Goal: Task Accomplishment & Management: Use online tool/utility

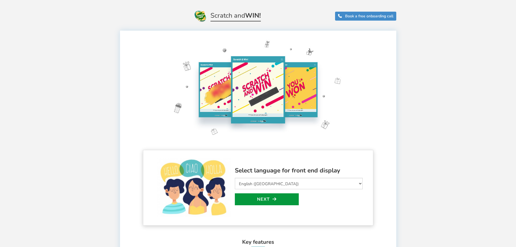
click at [274, 193] on link "Next" at bounding box center [267, 199] width 64 height 12
click at [0, 0] on link "Select design" at bounding box center [0, 0] width 0 height 0
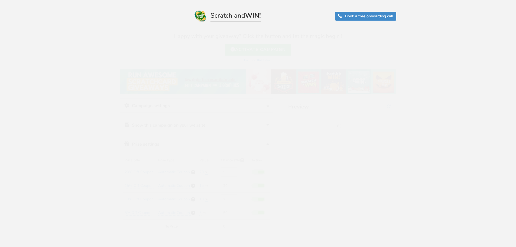
click at [284, 181] on div "Preview" at bounding box center [339, 169] width 113 height 143
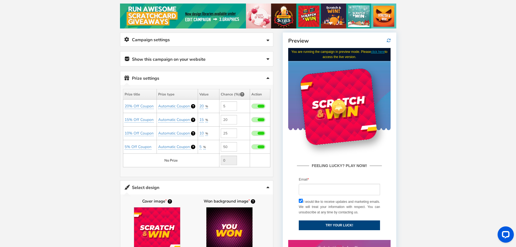
scroll to position [54, 0]
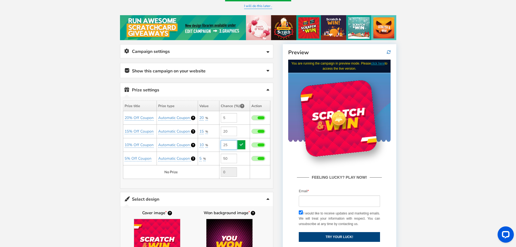
drag, startPoint x: 230, startPoint y: 144, endPoint x: 217, endPoint y: 144, distance: 12.8
click at [217, 144] on tr "10% Off Coupon Automatic Coupon 10 %" at bounding box center [196, 145] width 147 height 14
drag, startPoint x: 232, startPoint y: 131, endPoint x: 222, endPoint y: 129, distance: 9.9
click at [222, 129] on input "20" at bounding box center [229, 131] width 16 height 9
click at [242, 118] on td "5" at bounding box center [234, 118] width 31 height 14
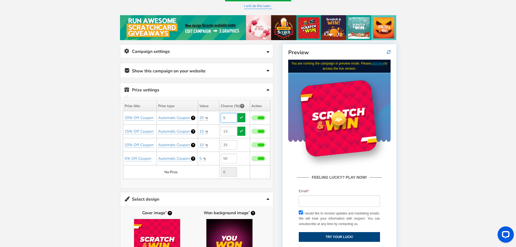
type input "20"
click at [228, 120] on input "5" at bounding box center [229, 117] width 16 height 9
click at [247, 174] on td "0" at bounding box center [234, 172] width 31 height 14
click at [246, 174] on td "0" at bounding box center [234, 172] width 31 height 14
click at [192, 169] on td "No Prize" at bounding box center [171, 172] width 96 height 14
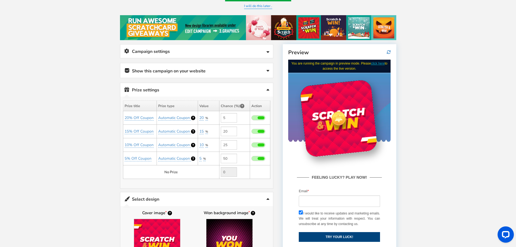
click at [183, 173] on td "No Prize" at bounding box center [171, 172] width 96 height 14
click at [182, 173] on td "No Prize" at bounding box center [171, 172] width 96 height 14
click at [268, 53] on icon at bounding box center [268, 52] width 3 height 4
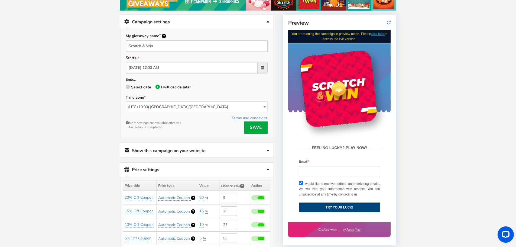
scroll to position [108, 0]
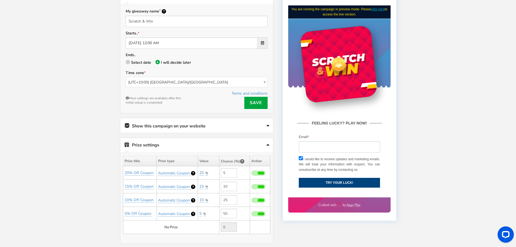
click at [266, 124] on link "Show this campaign on your website" at bounding box center [196, 125] width 153 height 15
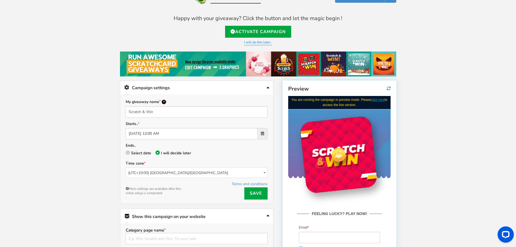
scroll to position [27, 0]
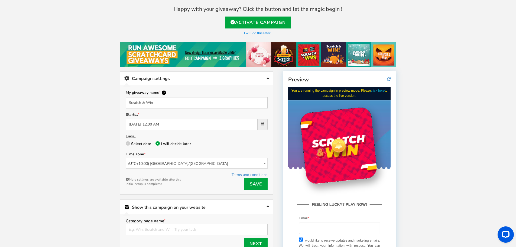
click at [256, 35] on link "I will do this later.." at bounding box center [258, 33] width 28 height 5
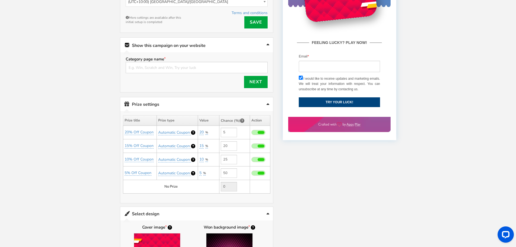
scroll to position [190, 0]
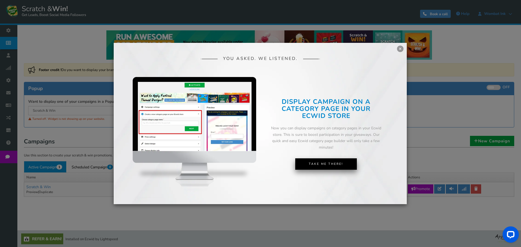
click at [328, 165] on link "Take Me There!" at bounding box center [326, 163] width 62 height 11
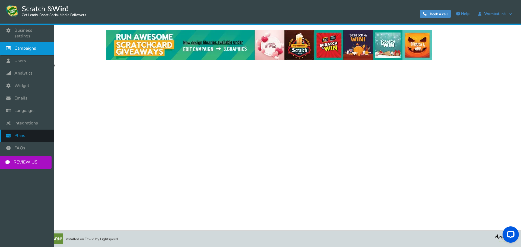
click at [33, 130] on link "Plans" at bounding box center [27, 136] width 54 height 12
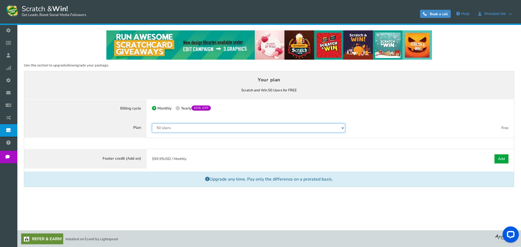
click at [257, 127] on select "50 Users 500 Users 2000 Users 10000 Users 25000 Users Unlimited" at bounding box center [248, 127] width 193 height 9
click at [152, 123] on select "50 Users 500 Users 2000 Users 10000 Users 25000 Users Unlimited" at bounding box center [248, 127] width 193 height 9
click at [293, 92] on b "Scratch and Win 50 Users for FREE You currently have: Active coupon" at bounding box center [269, 90] width 56 height 5
click at [269, 129] on select "50 Users 500 Users 2000 Users 10000 Users 25000 Users Unlimited" at bounding box center [248, 127] width 193 height 9
click at [152, 123] on select "50 Users 500 Users 2000 Users 10000 Users 25000 Users Unlimited" at bounding box center [248, 127] width 193 height 9
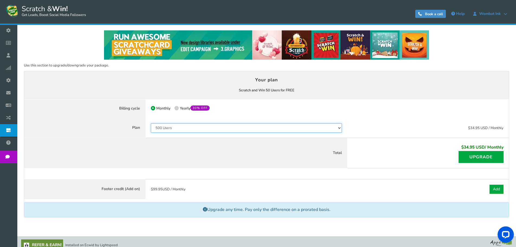
click at [212, 128] on select "50 Users 500 Users 2000 Users 10000 Users 25000 Users Unlimited" at bounding box center [246, 127] width 191 height 9
select select "796"
click at [152, 123] on select "50 Users 500 Users 2000 Users 10000 Users 25000 Users Unlimited" at bounding box center [246, 127] width 191 height 9
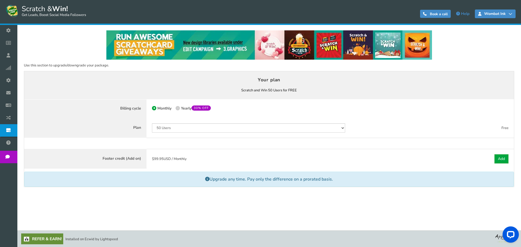
click at [494, 14] on span "Wombat Ink" at bounding box center [494, 14] width 27 height 4
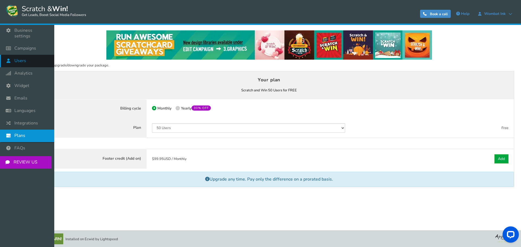
click at [19, 58] on span "Users" at bounding box center [20, 61] width 12 height 6
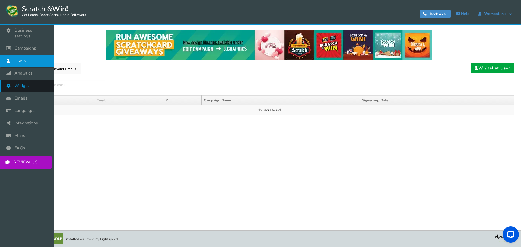
click at [24, 83] on span "Widget" at bounding box center [21, 86] width 15 height 6
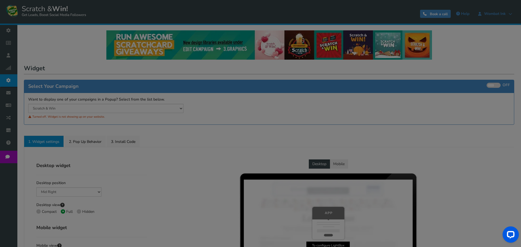
select select "mid-bottom-bar"
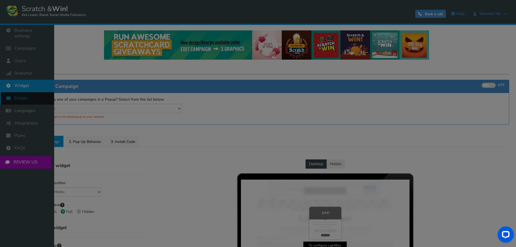
radio input "true"
select select "inherit"
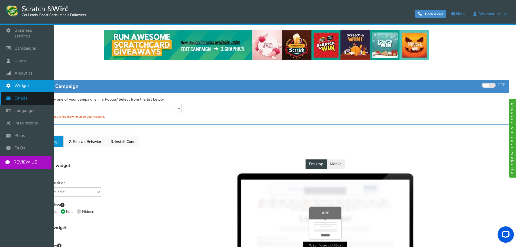
click at [8, 92] on icon at bounding box center [10, 98] width 10 height 12
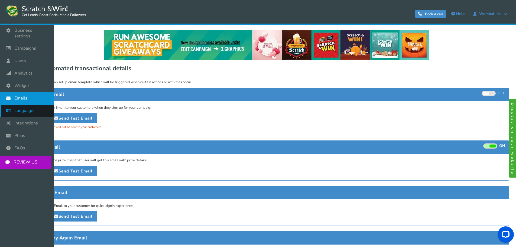
click at [16, 108] on span "Languages" at bounding box center [24, 111] width 21 height 6
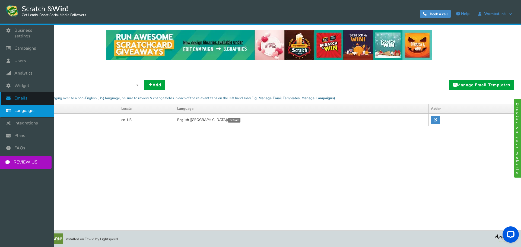
click at [21, 95] on span "Emails" at bounding box center [20, 98] width 13 height 6
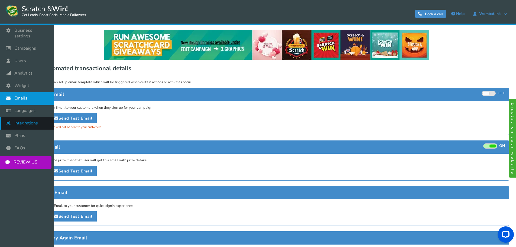
click at [8, 118] on icon at bounding box center [10, 123] width 10 height 12
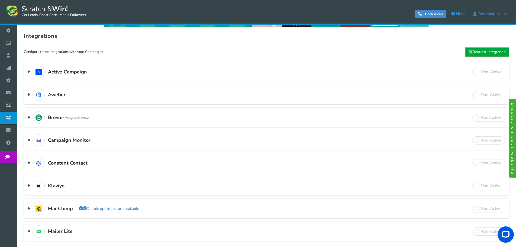
scroll to position [88, 0]
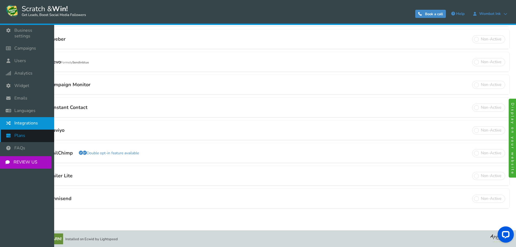
click at [21, 133] on span "Plans" at bounding box center [19, 136] width 11 height 6
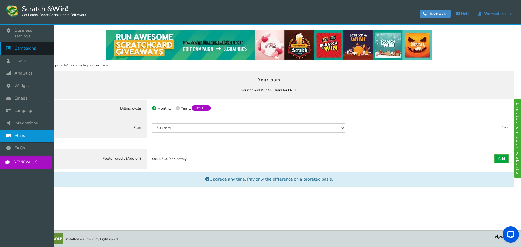
click at [36, 47] on link "Campaigns" at bounding box center [27, 48] width 54 height 12
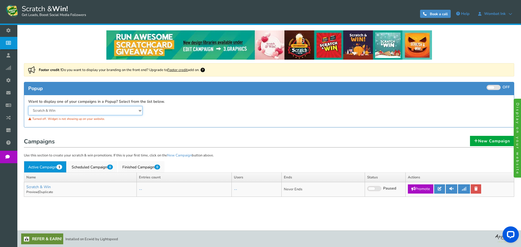
click at [138, 111] on select "Scratch & Win" at bounding box center [85, 110] width 114 height 9
click at [28, 106] on select "Scratch & Win" at bounding box center [85, 110] width 114 height 9
click at [494, 143] on link "New Campaign" at bounding box center [492, 141] width 44 height 10
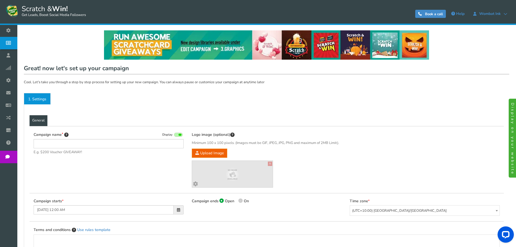
type input "Scratch & Win"
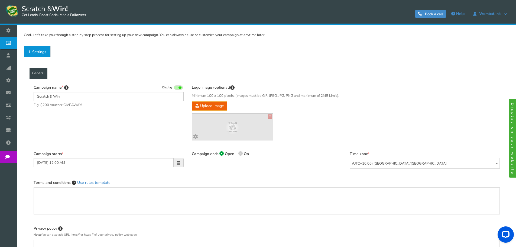
scroll to position [54, 0]
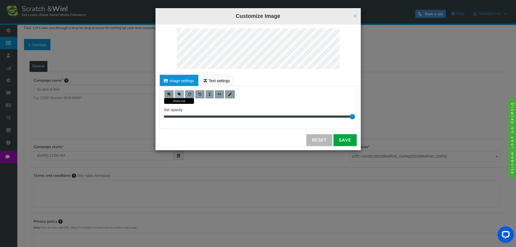
click at [179, 94] on span at bounding box center [179, 94] width 3 height 3
drag, startPoint x: 354, startPoint y: 115, endPoint x: 344, endPoint y: 114, distance: 10.4
click at [344, 114] on div "10" at bounding box center [258, 116] width 189 height 5
click at [345, 138] on link "Save" at bounding box center [345, 140] width 23 height 12
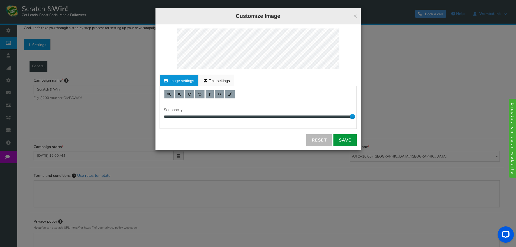
click at [344, 140] on link "Save" at bounding box center [345, 140] width 23 height 12
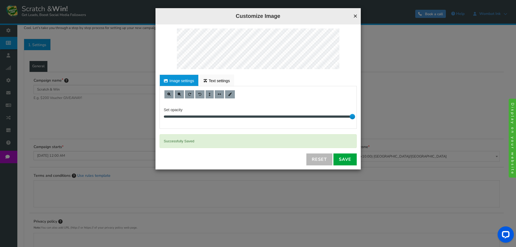
click at [354, 15] on button "×" at bounding box center [356, 15] width 4 height 7
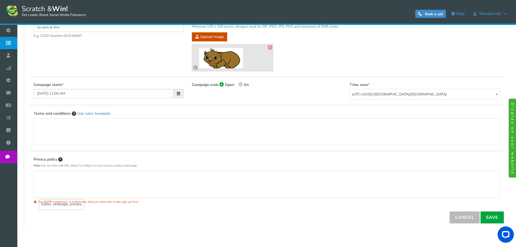
scroll to position [107, 0]
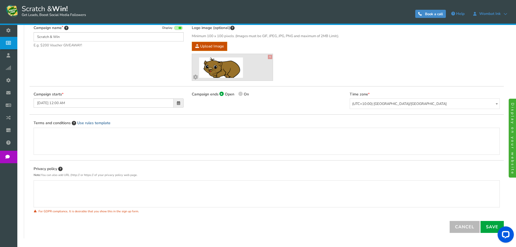
click at [98, 122] on link "Use rules template" at bounding box center [93, 122] width 33 height 5
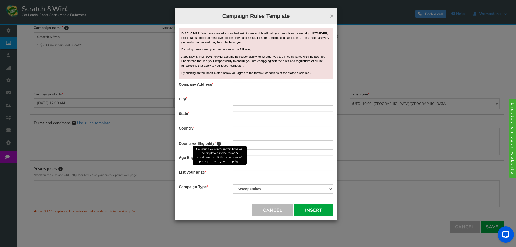
click at [220, 144] on icon at bounding box center [219, 144] width 4 height 4
click at [219, 144] on icon at bounding box center [219, 144] width 4 height 4
click at [215, 142] on label "Countries Eligibility" at bounding box center [202, 143] width 54 height 6
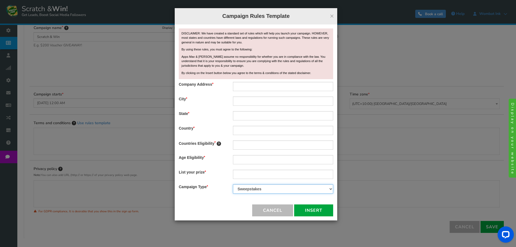
click at [259, 190] on select "Contest Giveaway Lottery Offer Raffle Sweepstakes Other" at bounding box center [283, 188] width 100 height 9
click at [233, 184] on select "Contest Giveaway Lottery Offer Raffle Sweepstakes Other" at bounding box center [283, 188] width 100 height 9
click at [332, 18] on span "×" at bounding box center [332, 16] width 4 height 8
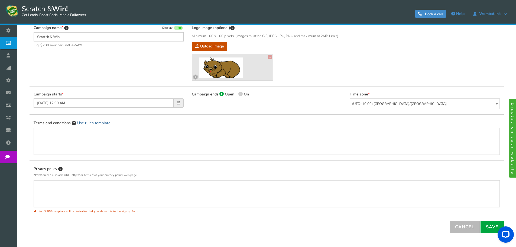
scroll to position [134, 0]
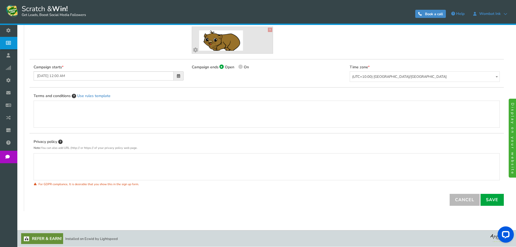
drag, startPoint x: 506, startPoint y: 193, endPoint x: 509, endPoint y: 200, distance: 8.0
click at [506, 193] on div "General Lead Form Labels Fields setup Restrictions Allow users to play again af…" at bounding box center [267, 90] width 486 height 241
click at [499, 198] on link "Save" at bounding box center [492, 200] width 23 height 12
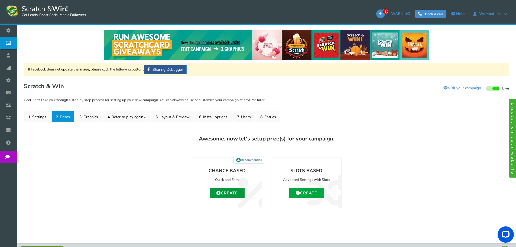
click at [232, 190] on link "Create" at bounding box center [227, 193] width 35 height 10
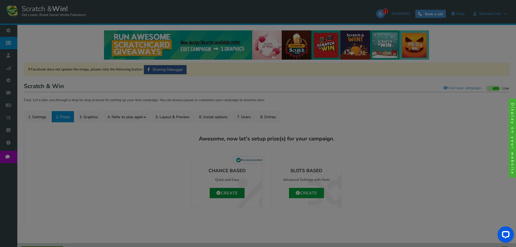
type input "0"
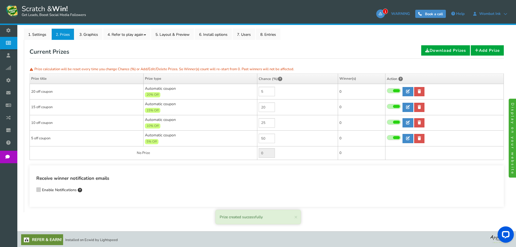
scroll to position [83, 0]
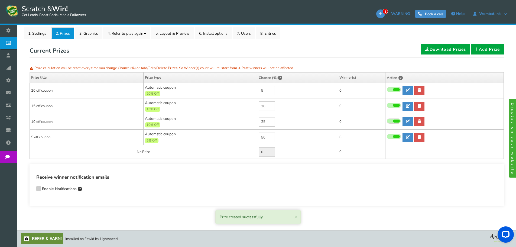
click at [295, 152] on td "0" at bounding box center [298, 152] width 81 height 14
click at [277, 149] on td "0" at bounding box center [298, 152] width 81 height 14
drag, startPoint x: 266, startPoint y: 122, endPoint x: 261, endPoint y: 121, distance: 5.5
click at [261, 121] on input "25" at bounding box center [267, 121] width 16 height 9
drag, startPoint x: 267, startPoint y: 106, endPoint x: 262, endPoint y: 105, distance: 5.6
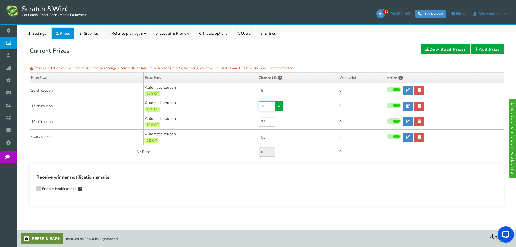
click at [262, 105] on input "20" at bounding box center [267, 105] width 16 height 9
click at [483, 47] on link "Add Prize" at bounding box center [487, 49] width 33 height 10
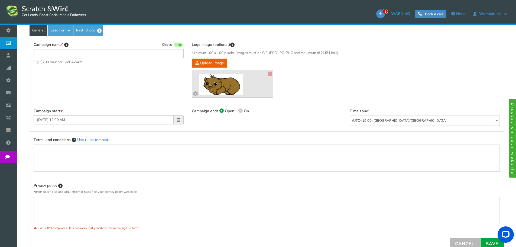
scroll to position [0, 0]
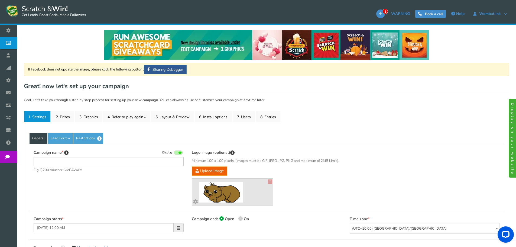
type input "Scratch & Win"
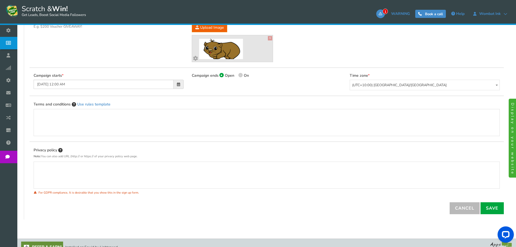
scroll to position [152, 0]
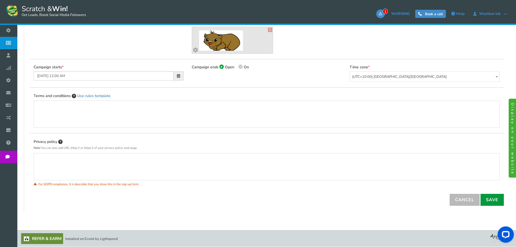
click at [491, 202] on link "Save" at bounding box center [492, 200] width 23 height 12
click at [490, 197] on link "Save" at bounding box center [492, 200] width 23 height 12
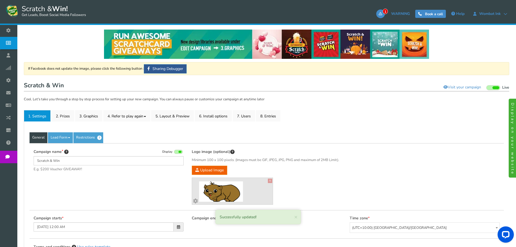
scroll to position [0, 0]
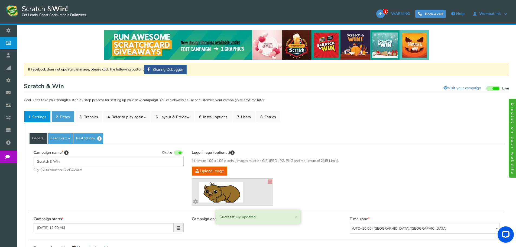
click at [57, 118] on link "2. Prizes" at bounding box center [63, 116] width 23 height 11
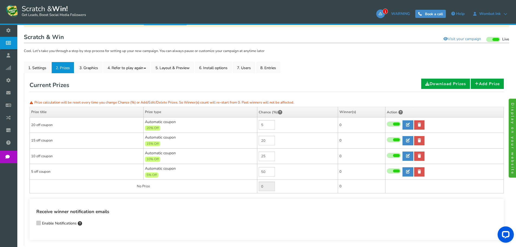
scroll to position [81, 0]
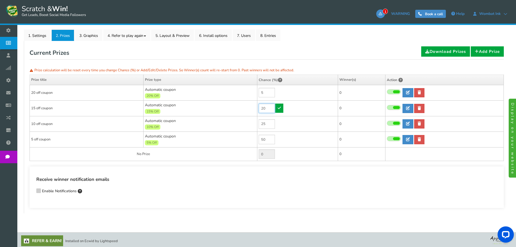
drag, startPoint x: 270, startPoint y: 110, endPoint x: 260, endPoint y: 108, distance: 10.7
click at [260, 108] on input "20" at bounding box center [267, 108] width 16 height 9
drag, startPoint x: 269, startPoint y: 139, endPoint x: 248, endPoint y: 139, distance: 21.1
click at [248, 139] on tr "5 off coupon Automatic coupon 5% Off Min.order value: 0 50 0 0 0 Time" at bounding box center [267, 140] width 474 height 16
click at [177, 175] on div "Receive winner notification emails Enable Notifications Enter comma-separated e…" at bounding box center [267, 186] width 475 height 41
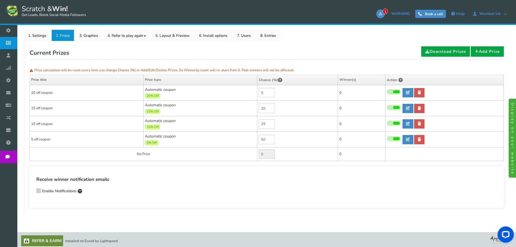
click at [40, 191] on icon at bounding box center [39, 190] width 4 height 4
click at [31, 191] on input "Enable Notifications" at bounding box center [31, 192] width 0 height 4
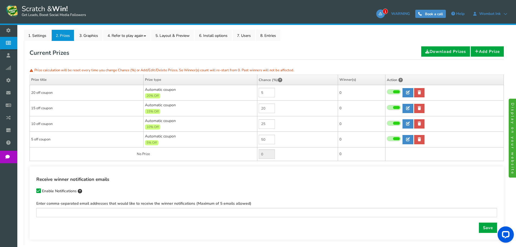
drag, startPoint x: 38, startPoint y: 189, endPoint x: 54, endPoint y: 192, distance: 16.6
click at [38, 189] on icon at bounding box center [39, 191] width 4 height 4
click at [31, 190] on input "Enable Notifications" at bounding box center [31, 192] width 0 height 4
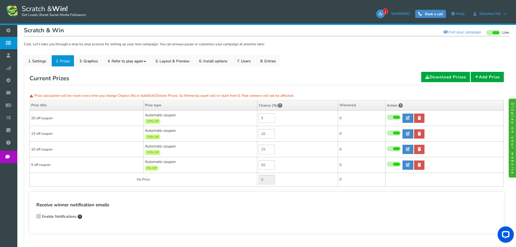
scroll to position [56, 0]
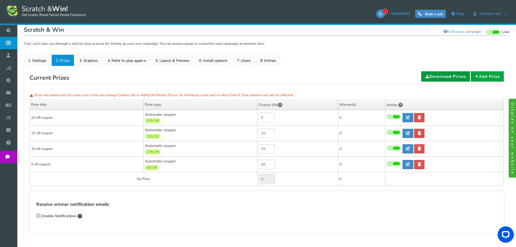
click at [445, 76] on link "Download Prizes" at bounding box center [446, 76] width 49 height 10
click at [89, 59] on link "3. Graphics" at bounding box center [88, 59] width 27 height 11
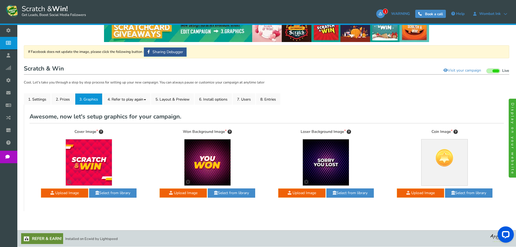
scroll to position [18, 0]
click at [98, 194] on span at bounding box center [97, 193] width 4 height 4
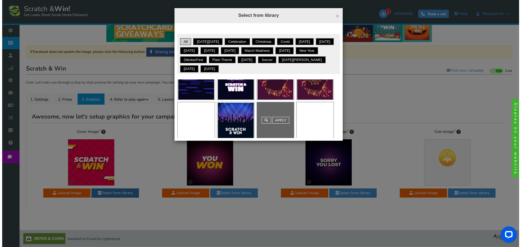
scroll to position [108, 0]
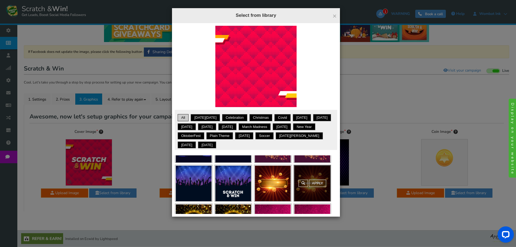
click at [315, 183] on div "Apply" at bounding box center [312, 183] width 37 height 36
click at [317, 183] on link "Apply" at bounding box center [317, 183] width 17 height 7
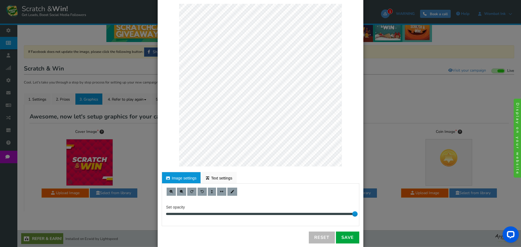
scroll to position [27, 0]
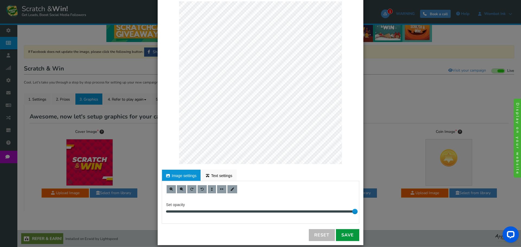
click at [339, 236] on link "Save" at bounding box center [347, 235] width 23 height 12
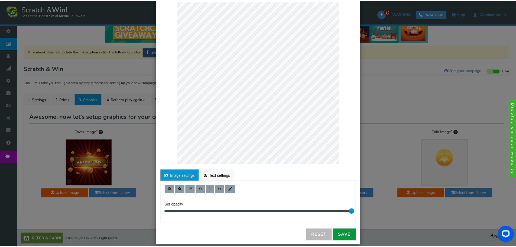
scroll to position [0, 0]
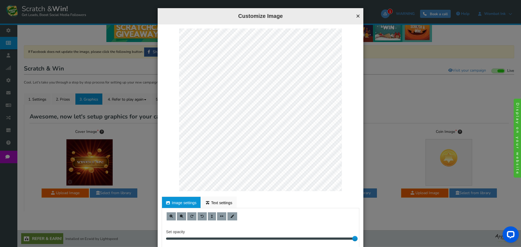
click at [357, 15] on button "×" at bounding box center [358, 15] width 4 height 7
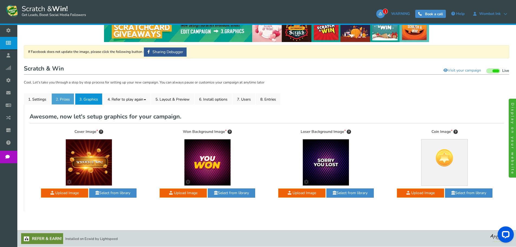
click at [68, 96] on link "2. Prizes" at bounding box center [63, 98] width 23 height 11
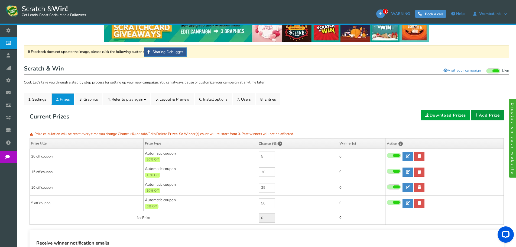
click at [491, 114] on link "Add Prize" at bounding box center [487, 115] width 33 height 10
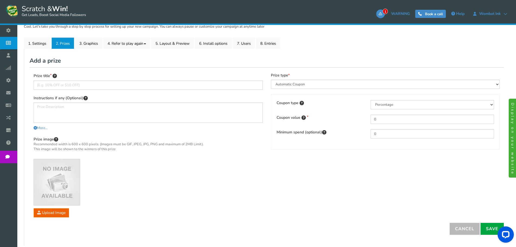
scroll to position [45, 0]
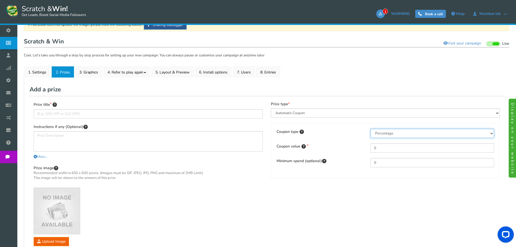
click at [387, 133] on select "Percentage Fixed amount Free shipping" at bounding box center [433, 133] width 124 height 9
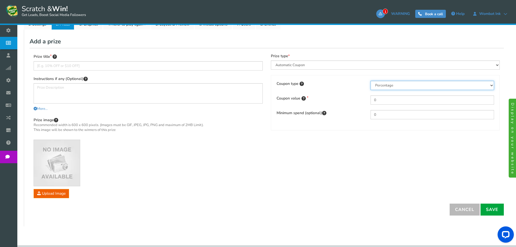
scroll to position [108, 0]
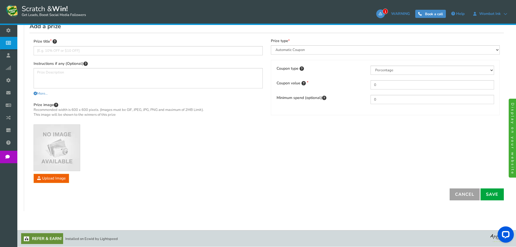
drag, startPoint x: 473, startPoint y: 192, endPoint x: 450, endPoint y: 193, distance: 23.1
click at [473, 192] on link "Cancel" at bounding box center [465, 194] width 30 height 12
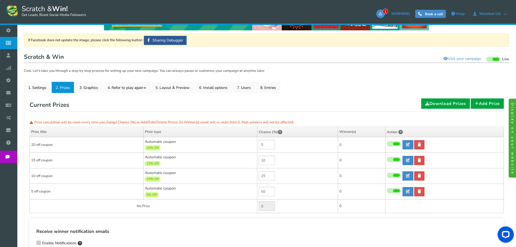
scroll to position [83, 0]
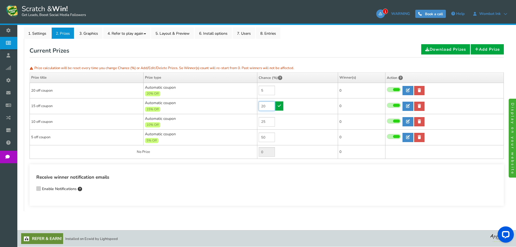
drag, startPoint x: 268, startPoint y: 108, endPoint x: 259, endPoint y: 104, distance: 9.9
click at [259, 104] on input "20" at bounding box center [267, 105] width 16 height 9
type input "15"
click at [236, 155] on td "No Prize" at bounding box center [144, 152] width 228 height 14
click at [315, 154] on td "0" at bounding box center [298, 152] width 81 height 14
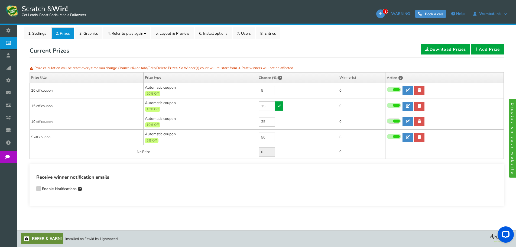
scroll to position [0, 0]
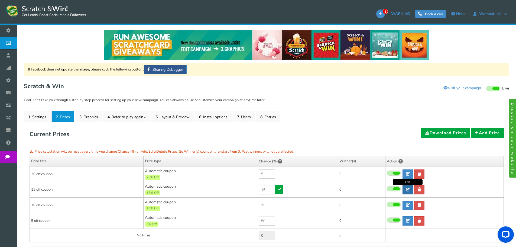
click at [409, 189] on icon at bounding box center [408, 190] width 4 height 4
type input "15 off coupon"
type input "15"
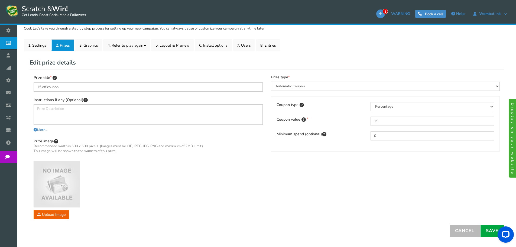
scroll to position [81, 0]
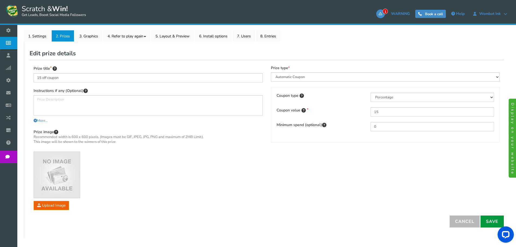
click at [487, 219] on link "Save" at bounding box center [492, 222] width 23 height 12
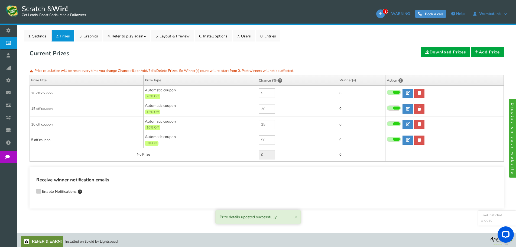
click at [507, 232] on div "Open LiveChat chat widget" at bounding box center [506, 234] width 9 height 9
click at [505, 233] on icon "Open LiveChat chat widget" at bounding box center [506, 235] width 5 height 4
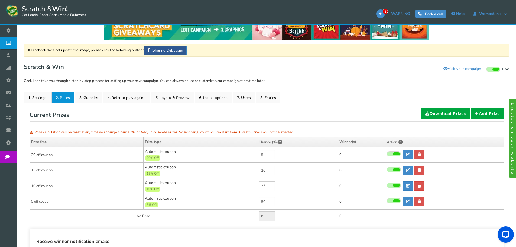
scroll to position [81, 0]
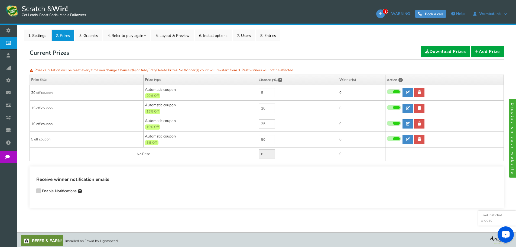
click at [506, 233] on icon "Open LiveChat chat widget" at bounding box center [506, 235] width 5 height 4
click at [375, 199] on div "Receive winner notification emails Enable Notifications Enter comma-separated e…" at bounding box center [267, 186] width 475 height 41
click at [388, 165] on div "Reset: Prize calculation Prize calculation will be reset every time you change …" at bounding box center [267, 127] width 475 height 162
click at [489, 51] on link "Add Prize" at bounding box center [487, 51] width 33 height 10
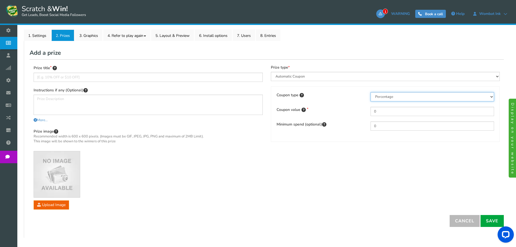
click at [389, 98] on select "Percentage Fixed amount Free shipping" at bounding box center [433, 96] width 124 height 9
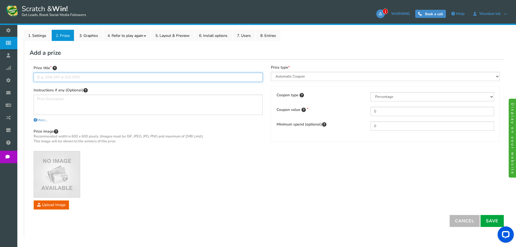
click at [68, 78] on input "text" at bounding box center [148, 77] width 229 height 9
type input "Sorry you lost"
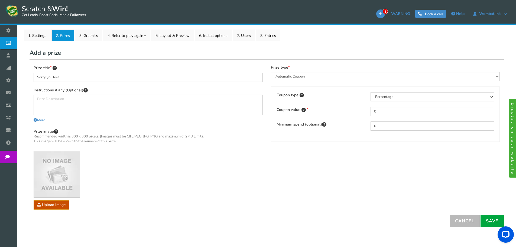
click at [493, 224] on link "Save" at bounding box center [492, 221] width 23 height 12
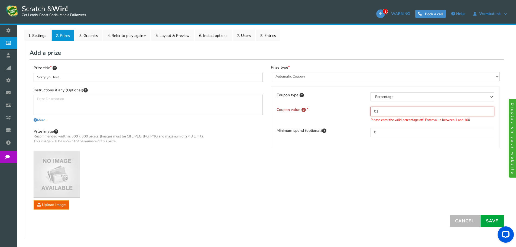
type input "0"
type input "1"
click at [495, 221] on link "Save" at bounding box center [492, 221] width 23 height 12
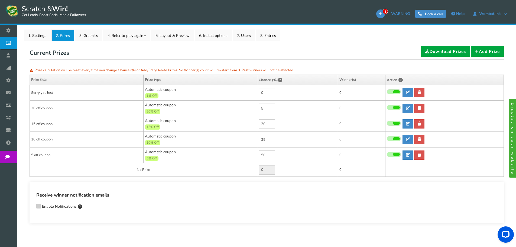
click at [151, 169] on td "No Prize" at bounding box center [144, 170] width 228 height 14
click at [342, 172] on td "0" at bounding box center [361, 170] width 47 height 14
click at [257, 172] on td "No Prize" at bounding box center [144, 170] width 228 height 14
click at [258, 173] on td "0" at bounding box center [298, 170] width 81 height 14
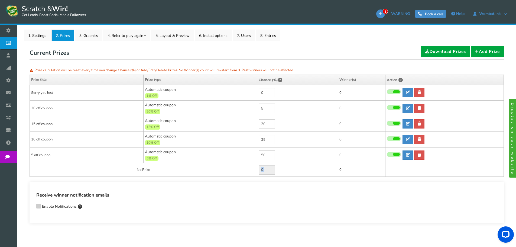
click at [258, 173] on td "0" at bounding box center [298, 170] width 81 height 14
click at [258, 174] on td "0" at bounding box center [298, 170] width 81 height 14
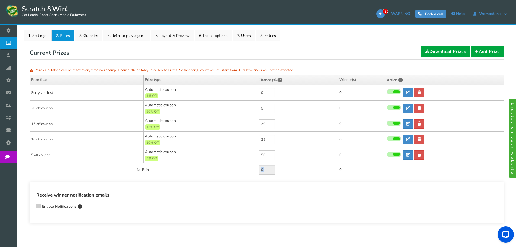
click at [258, 174] on td "0" at bounding box center [298, 170] width 81 height 14
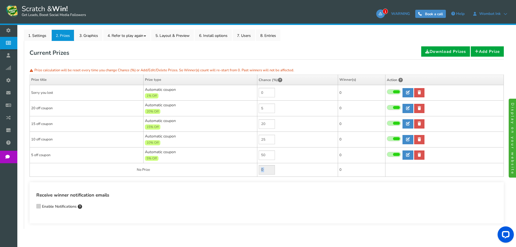
click at [258, 174] on td "0" at bounding box center [298, 170] width 81 height 14
click at [419, 93] on icon at bounding box center [419, 93] width 3 height 4
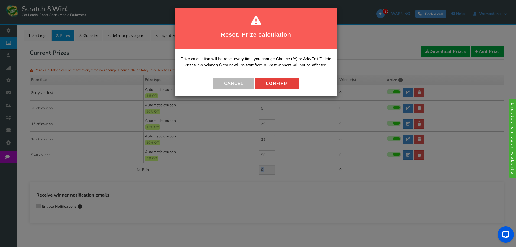
click at [272, 87] on button "Confirm" at bounding box center [277, 84] width 44 height 12
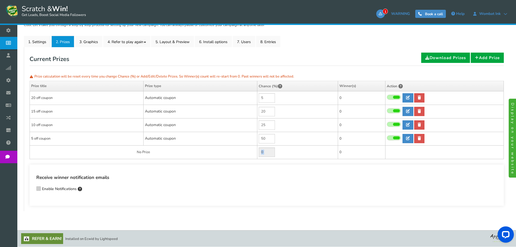
scroll to position [21, 0]
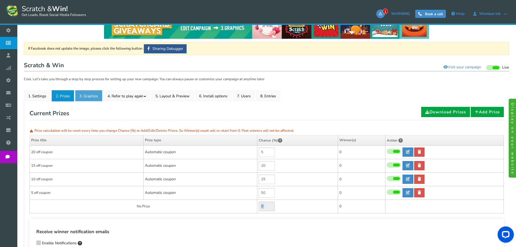
click at [90, 95] on link "3. Graphics" at bounding box center [88, 95] width 27 height 11
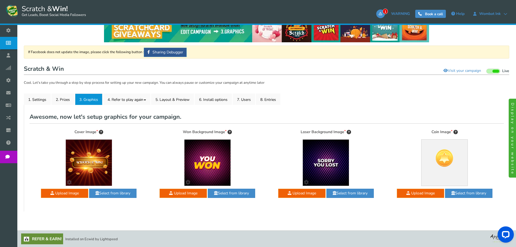
scroll to position [0, 0]
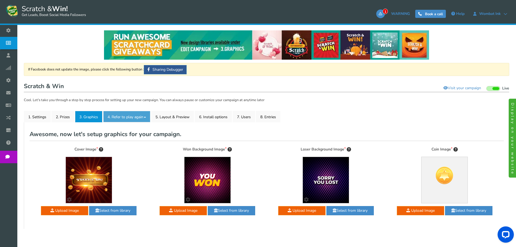
click at [133, 118] on link "4. Refer to play again" at bounding box center [126, 116] width 47 height 11
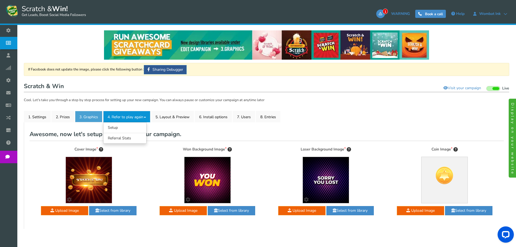
click at [92, 114] on link "3. Graphics" at bounding box center [88, 116] width 27 height 11
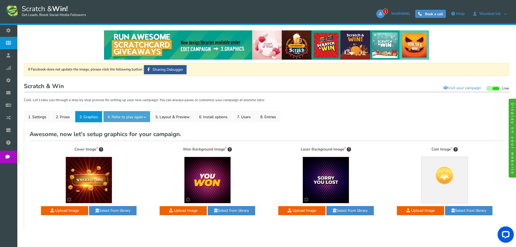
click at [115, 118] on link "4. Refer to play again" at bounding box center [126, 116] width 47 height 11
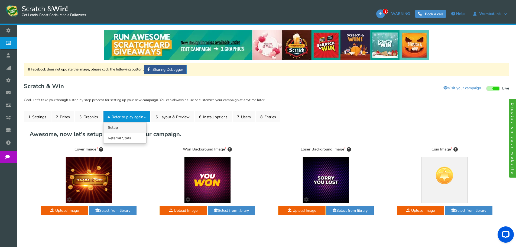
click at [114, 129] on link "4.1 Referrals Setup" at bounding box center [125, 127] width 43 height 11
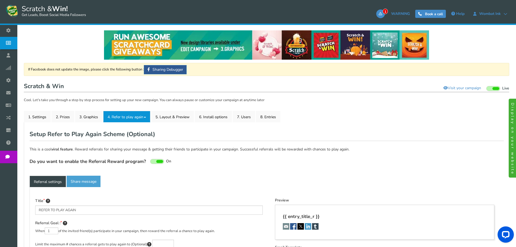
type textarea "Refer your friends and get more chances to win!"
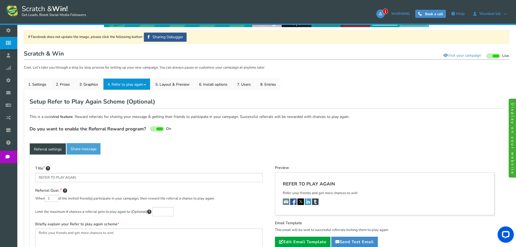
scroll to position [99, 0]
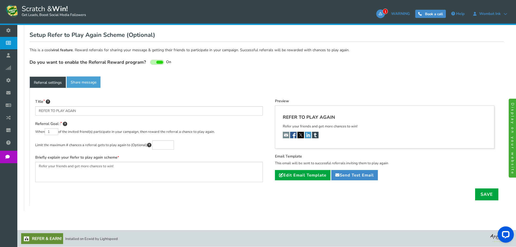
click at [57, 83] on link "Referral settings" at bounding box center [48, 81] width 37 height 11
click at [86, 83] on link "Share message" at bounding box center [84, 81] width 34 height 11
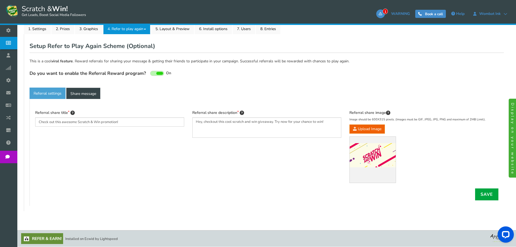
scroll to position [88, 0]
click at [50, 83] on div "Setup Refer to Play Again Scheme (Optional) This is a cool viral feature . Rewa…" at bounding box center [267, 123] width 475 height 166
click at [46, 94] on link "Referral settings" at bounding box center [48, 93] width 36 height 11
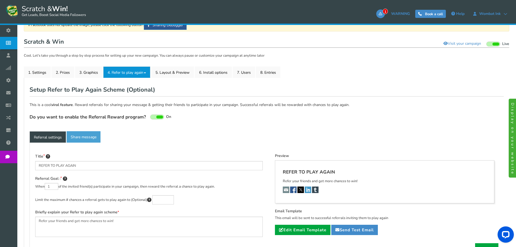
scroll to position [7, 0]
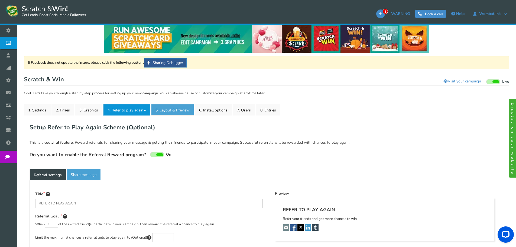
click at [173, 110] on link "5. Layout & Preview" at bounding box center [172, 109] width 43 height 11
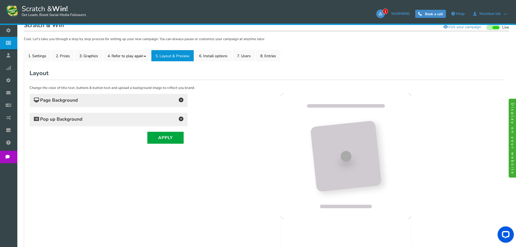
scroll to position [0, 0]
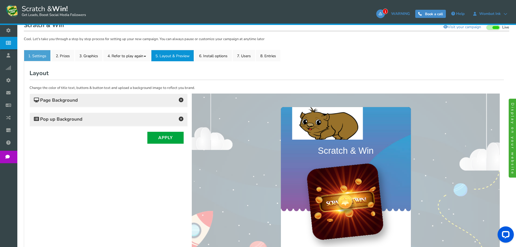
click at [45, 57] on link "1. Settings" at bounding box center [37, 55] width 27 height 11
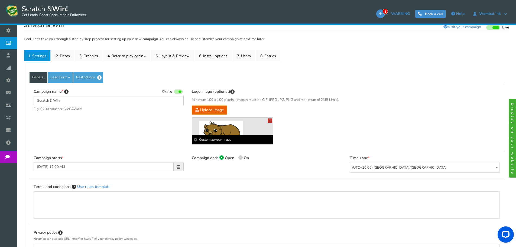
click at [270, 119] on link "X" at bounding box center [270, 120] width 4 height 4
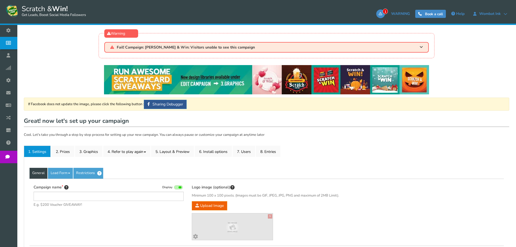
type input "Scratch & Win"
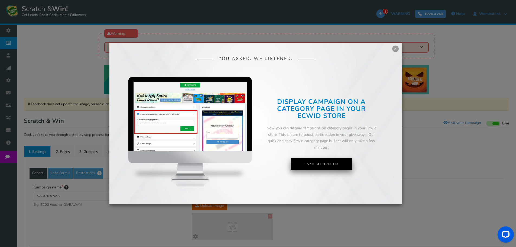
click at [327, 166] on link "Take Me There!" at bounding box center [322, 163] width 62 height 11
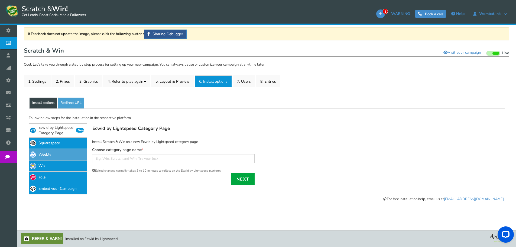
scroll to position [43, 0]
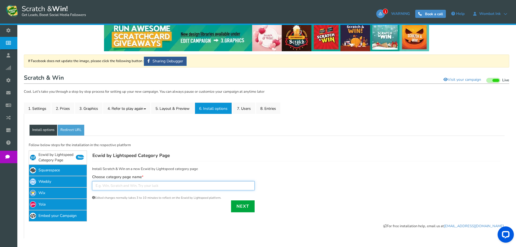
click at [122, 187] on input "text" at bounding box center [173, 185] width 163 height 9
type input "scratch and win"
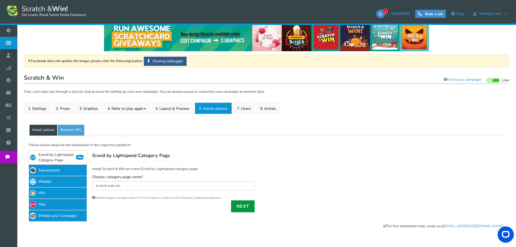
click at [243, 210] on link "Next" at bounding box center [243, 206] width 24 height 12
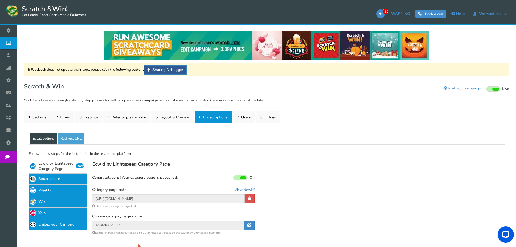
scroll to position [0, 0]
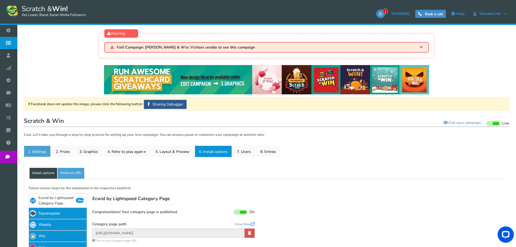
click at [44, 150] on link "1. Settings" at bounding box center [37, 151] width 27 height 11
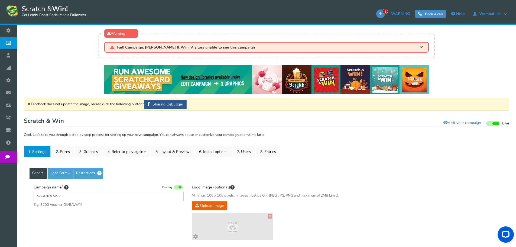
click at [191, 206] on div "Logo image (optional) Minimum 100 x 100 pixels. (Images must be GIF, JPEG, JPG,…" at bounding box center [267, 214] width 158 height 61
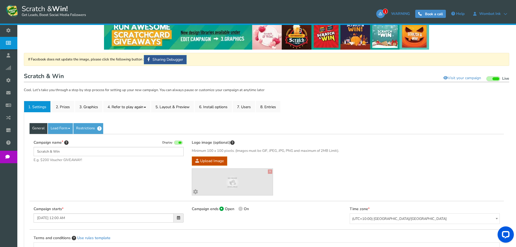
scroll to position [54, 0]
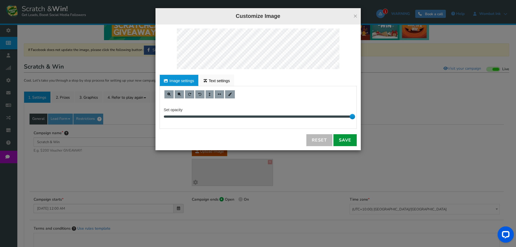
click at [344, 136] on link "Save" at bounding box center [345, 140] width 23 height 12
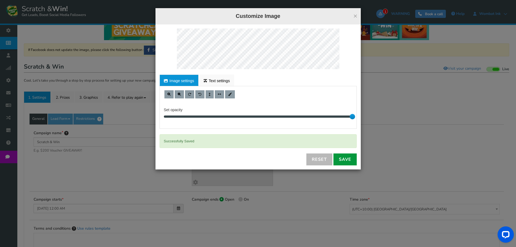
click at [345, 161] on link "Save" at bounding box center [345, 159] width 23 height 12
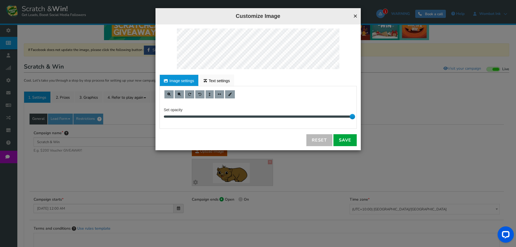
click at [356, 14] on button "×" at bounding box center [356, 15] width 4 height 7
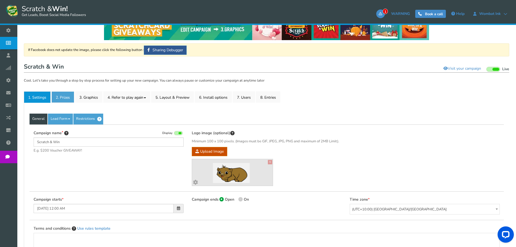
click at [69, 99] on link "2. Prizes" at bounding box center [63, 96] width 23 height 11
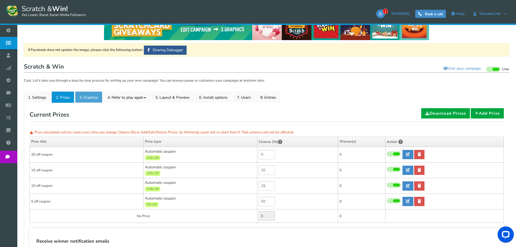
click at [89, 95] on link "3. Graphics" at bounding box center [88, 96] width 27 height 11
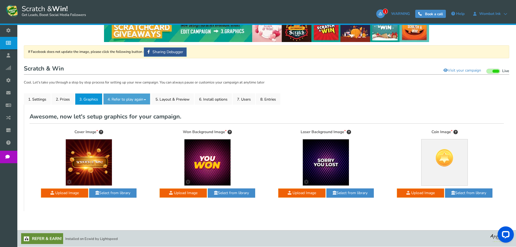
click at [126, 101] on link "4. Refer to play again" at bounding box center [126, 98] width 47 height 11
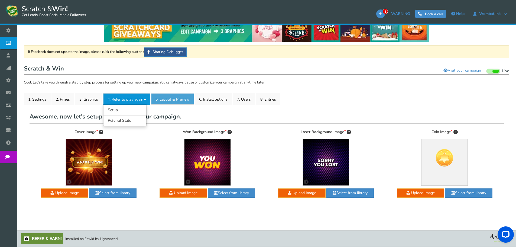
click at [180, 101] on link "5. Layout & Preview" at bounding box center [172, 98] width 43 height 11
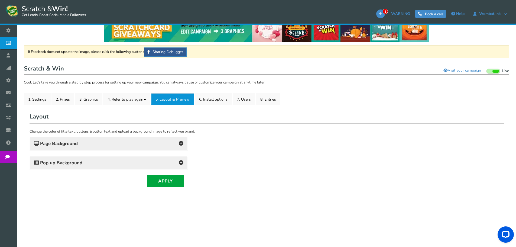
click at [181, 143] on icon at bounding box center [181, 143] width 5 height 5
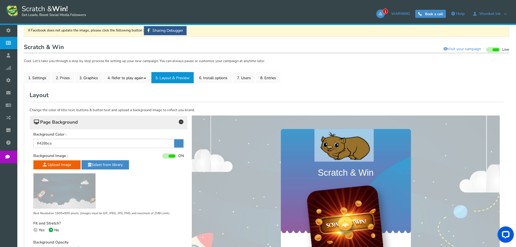
scroll to position [107, 0]
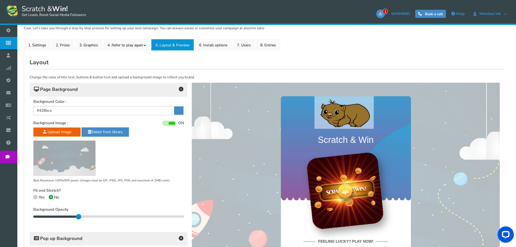
click at [180, 112] on icon at bounding box center [178, 111] width 9 height 8
click at [180, 112] on input "#428bca" at bounding box center [108, 110] width 151 height 9
click at [294, 105] on img at bounding box center [346, 112] width 130 height 33
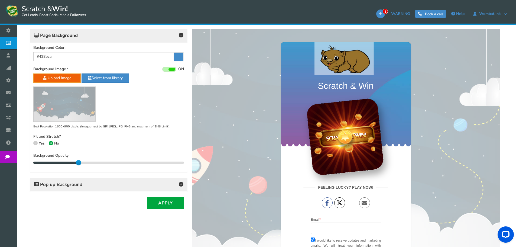
scroll to position [161, 0]
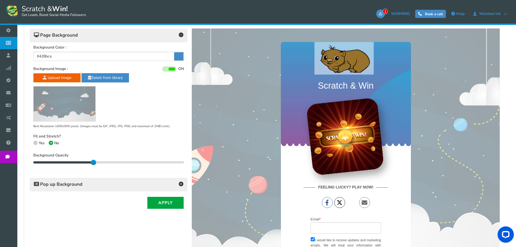
drag, startPoint x: 79, startPoint y: 162, endPoint x: 89, endPoint y: 159, distance: 10.7
click at [89, 159] on div "Background Opacity 40 40" at bounding box center [108, 159] width 151 height 12
click at [178, 183] on h4 "Pop up Background" at bounding box center [109, 185] width 150 height 8
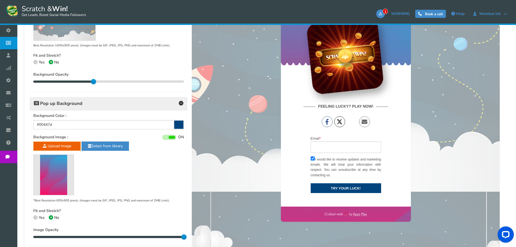
scroll to position [242, 0]
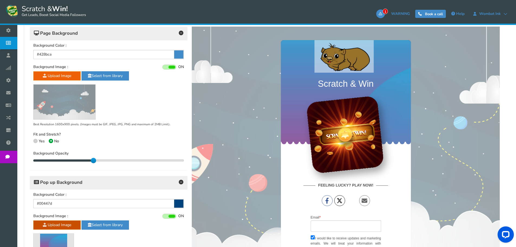
scroll to position [161, 0]
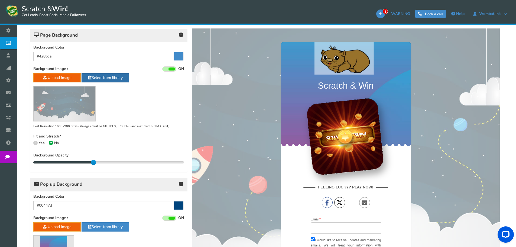
click at [111, 77] on link "Select from library" at bounding box center [105, 77] width 47 height 9
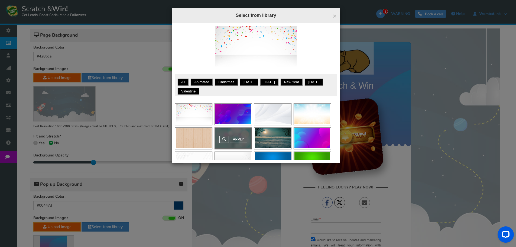
click at [279, 73] on div "Want to show your own text on an image? Choose from our blank templates & use o…" at bounding box center [256, 93] width 168 height 140
click at [263, 36] on img at bounding box center [256, 49] width 81 height 46
click at [235, 34] on img at bounding box center [256, 49] width 81 height 46
click at [260, 28] on img at bounding box center [256, 49] width 81 height 46
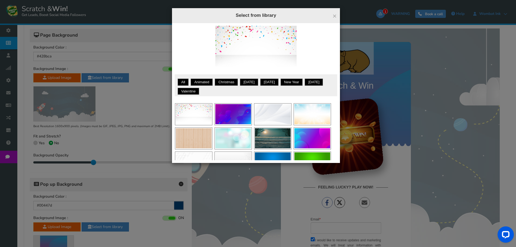
click at [260, 28] on img at bounding box center [256, 49] width 81 height 46
click at [284, 31] on img at bounding box center [256, 49] width 81 height 46
click at [197, 108] on div "Apply" at bounding box center [193, 114] width 37 height 21
click at [201, 108] on link "Apply" at bounding box center [199, 104] width 17 height 7
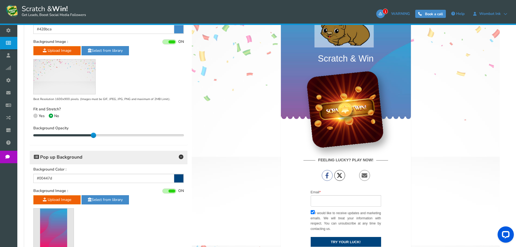
scroll to position [52, 0]
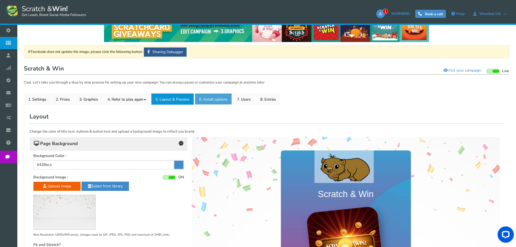
click at [208, 99] on link "6. Install options New" at bounding box center [213, 98] width 37 height 11
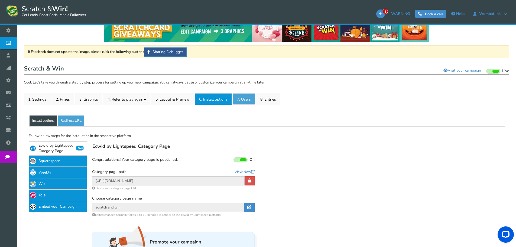
click at [248, 101] on link "7. Users" at bounding box center [244, 98] width 23 height 11
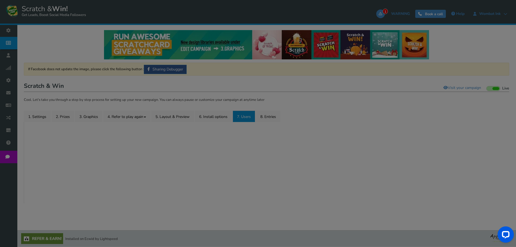
scroll to position [35, 0]
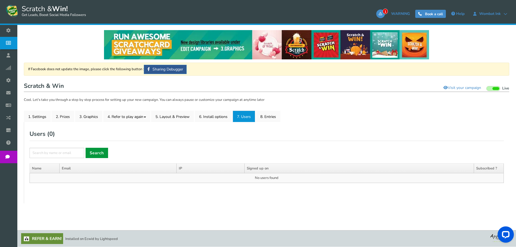
click at [97, 153] on link "Search" at bounding box center [97, 153] width 23 height 10
click at [98, 153] on link "Search" at bounding box center [97, 153] width 23 height 10
click at [273, 118] on link "8. Entries" at bounding box center [268, 116] width 24 height 11
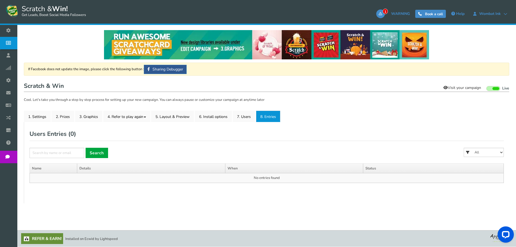
click at [466, 88] on link "Visit your campaign" at bounding box center [462, 87] width 45 height 9
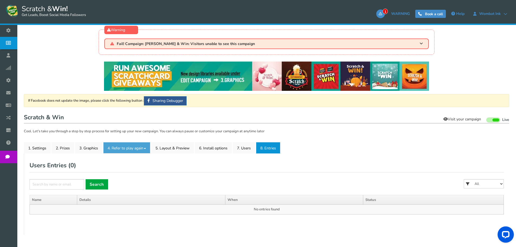
scroll to position [0, 0]
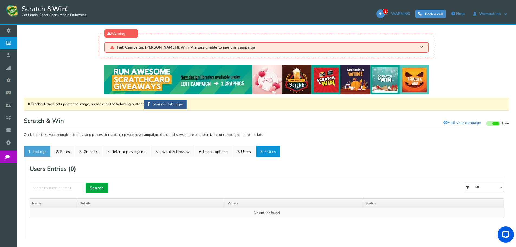
click at [43, 151] on link "1. Settings" at bounding box center [37, 151] width 27 height 11
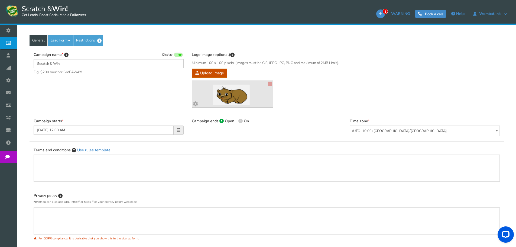
scroll to position [136, 0]
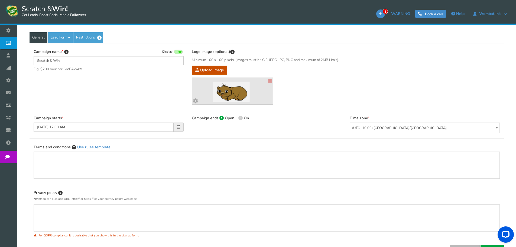
click at [174, 129] on span at bounding box center [179, 127] width 10 height 9
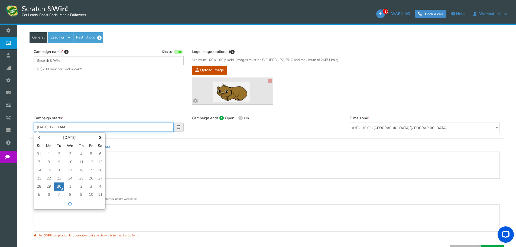
click at [49, 187] on td "29" at bounding box center [48, 186] width 11 height 8
click at [60, 185] on td "30" at bounding box center [59, 186] width 10 height 8
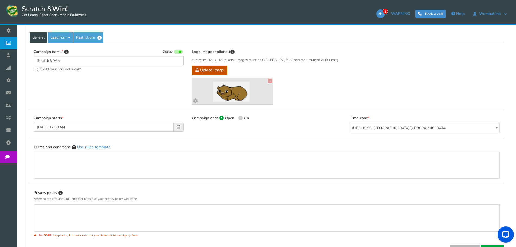
click at [236, 126] on div "Campaign ends Open On 29/10/2025 11:59 PM" at bounding box center [267, 122] width 158 height 12
click at [396, 129] on span "(UTC+10:00) [GEOGRAPHIC_DATA]/[GEOGRAPHIC_DATA]" at bounding box center [425, 128] width 150 height 11
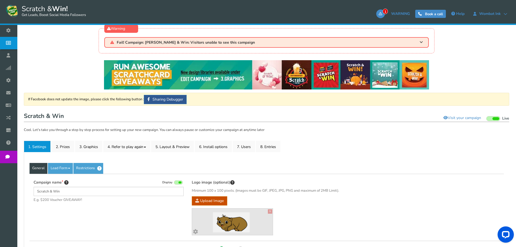
scroll to position [0, 0]
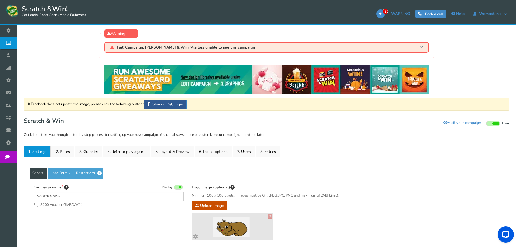
click at [212, 48] on span "Fail! Campaign: Scratch & Win: Visitors unable to see this campaign" at bounding box center [186, 47] width 138 height 4
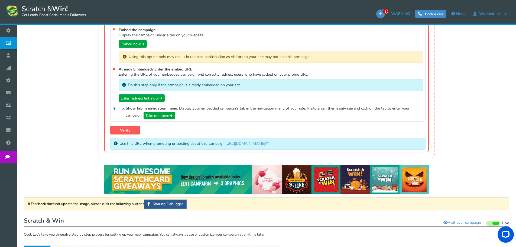
scroll to position [81, 0]
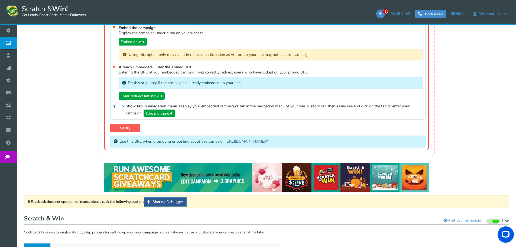
click at [249, 141] on link "[URL][DOMAIN_NAME]" at bounding box center [247, 141] width 43 height 5
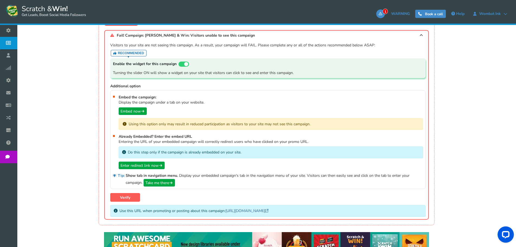
scroll to position [0, 0]
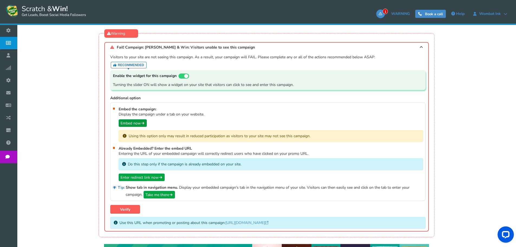
click at [138, 124] on link "Embed now" at bounding box center [133, 123] width 28 height 8
click at [175, 194] on link "Take me there" at bounding box center [159, 195] width 31 height 8
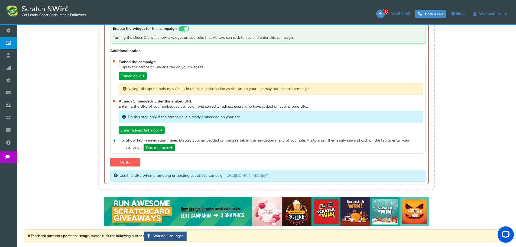
scroll to position [54, 0]
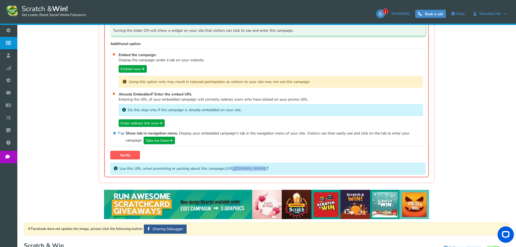
drag, startPoint x: 275, startPoint y: 166, endPoint x: 231, endPoint y: 170, distance: 44.6
click at [231, 170] on div "Use this URL when promoting or posting about this campaign: https://amze.me/y3L…" at bounding box center [268, 169] width 316 height 12
click at [271, 169] on div "Use this URL when promoting or posting about this campaign: https://amze.me/y3L…" at bounding box center [268, 169] width 316 height 12
click at [267, 167] on icon at bounding box center [266, 168] width 3 height 3
drag, startPoint x: 225, startPoint y: 167, endPoint x: 269, endPoint y: 166, distance: 44.5
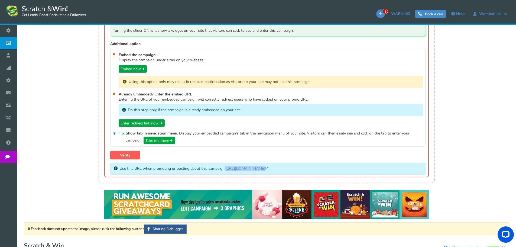
click at [269, 166] on div "Use this URL when promoting or posting about this campaign: https://amze.me/y3L…" at bounding box center [268, 169] width 316 height 12
copy p "[URL][DOMAIN_NAME]"
click at [187, 157] on div "Visitors to your site are not seeing this campaign. As a result, your campaign …" at bounding box center [268, 88] width 316 height 174
click at [120, 155] on link "Verify" at bounding box center [125, 155] width 30 height 9
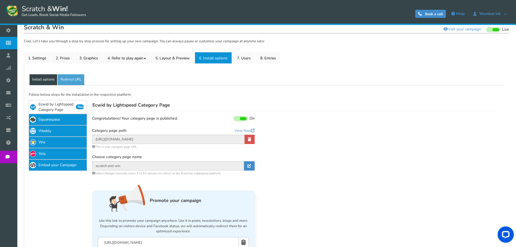
scroll to position [84, 0]
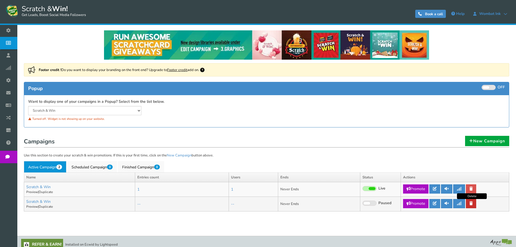
click at [473, 203] on icon at bounding box center [471, 203] width 3 height 4
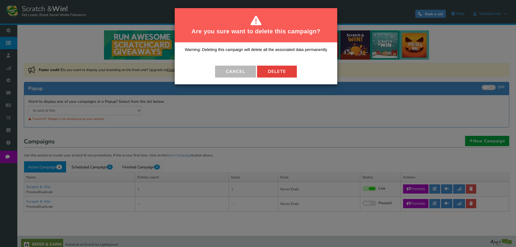
click at [285, 74] on button "Delete" at bounding box center [277, 72] width 40 height 12
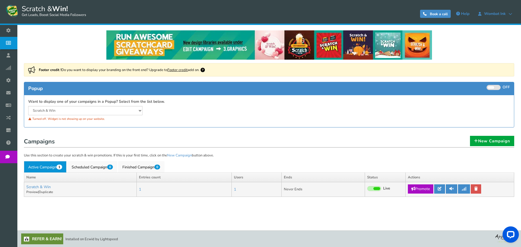
click at [421, 189] on link "Promote" at bounding box center [419, 188] width 25 height 9
type input "[URL][DOMAIN_NAME]"
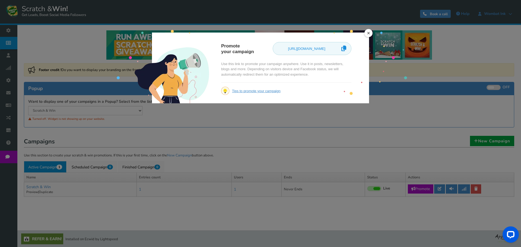
click at [367, 34] on link "×" at bounding box center [368, 33] width 8 height 8
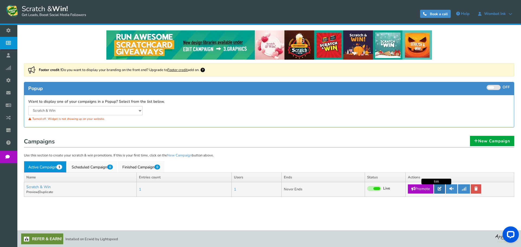
click at [439, 188] on icon at bounding box center [439, 189] width 4 height 4
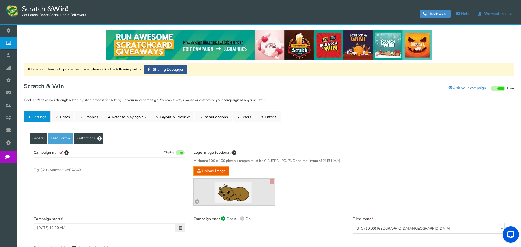
type input "Scratch & Win"
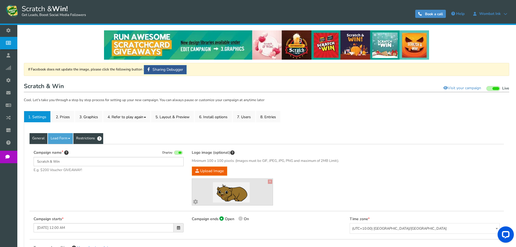
click at [90, 137] on link "Restrictions" at bounding box center [88, 138] width 30 height 11
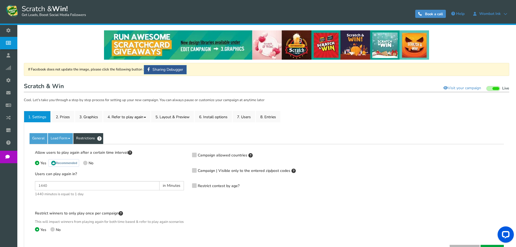
click at [240, 171] on span "Campaign | Visible only to the entered zip/post codes" at bounding box center [244, 170] width 93 height 5
click at [187, 171] on input "Campaign | Visible only to the entered zip/post codes" at bounding box center [187, 171] width 0 height 4
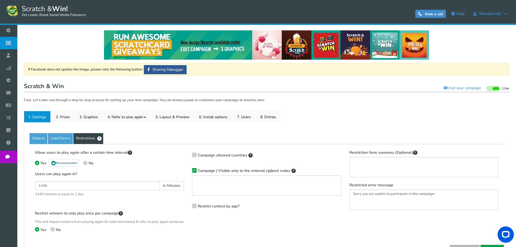
click at [196, 169] on icon at bounding box center [195, 171] width 4 height 4
click at [187, 169] on input "Campaign | Visible only to the entered zip/post codes" at bounding box center [187, 171] width 0 height 4
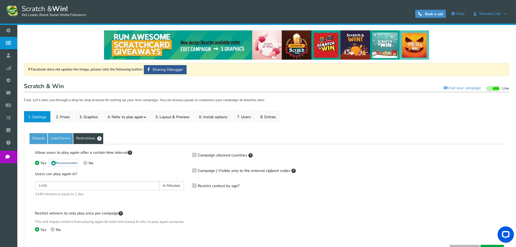
click at [196, 155] on icon at bounding box center [195, 154] width 4 height 4
click at [187, 155] on input "Campaign allowed countries" at bounding box center [187, 155] width 0 height 4
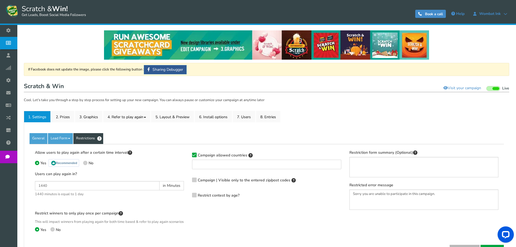
click at [205, 165] on ul at bounding box center [266, 163] width 149 height 7
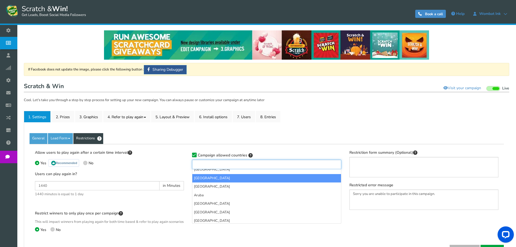
scroll to position [81, 0]
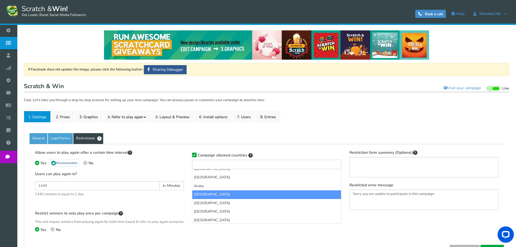
select select "AU"
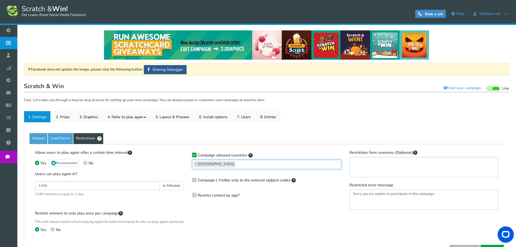
scroll to position [62, 0]
click at [227, 165] on ul "× Australia" at bounding box center [266, 163] width 149 height 7
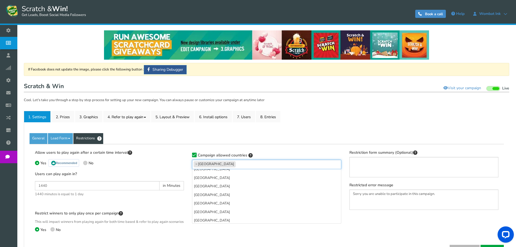
scroll to position [1278, 0]
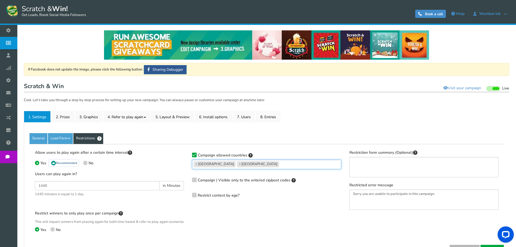
click at [265, 165] on ul "× Australia × New Zealand" at bounding box center [266, 163] width 149 height 7
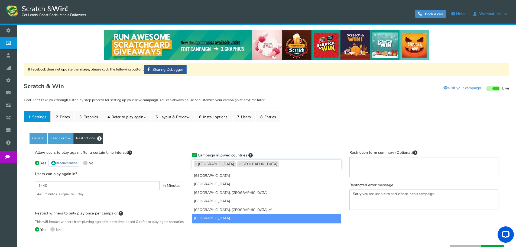
scroll to position [1739, 0]
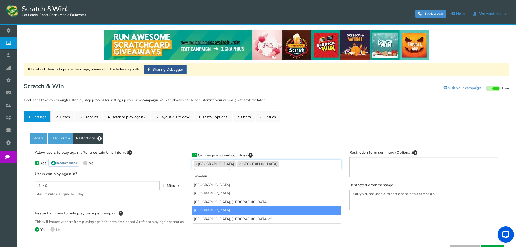
click at [352, 235] on div "Allow users to play again after a certain time interval Yes Recommended No User…" at bounding box center [267, 195] width 472 height 90
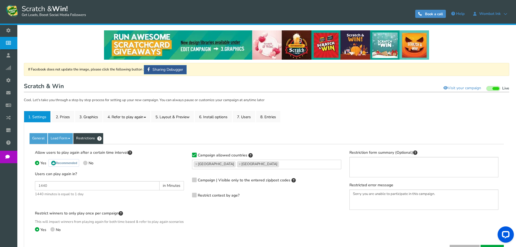
click at [324, 227] on div "Allow users to play again after a certain time interval Yes Recommended No User…" at bounding box center [267, 195] width 472 height 90
click at [295, 138] on div "General Lead Form Labels Fields setup Restrictions" at bounding box center [267, 138] width 475 height 11
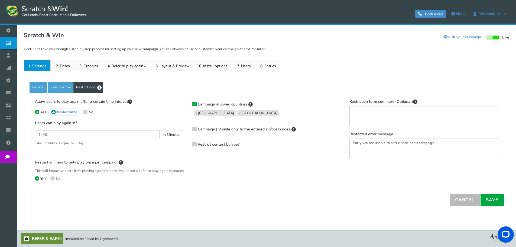
scroll to position [54, 0]
click at [54, 181] on span at bounding box center [52, 178] width 4 height 4
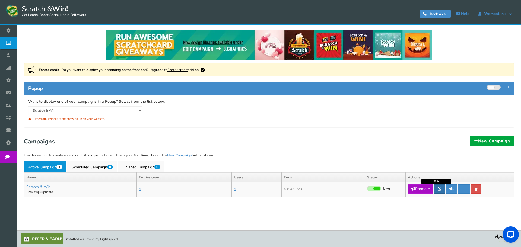
click at [438, 188] on icon at bounding box center [439, 189] width 4 height 4
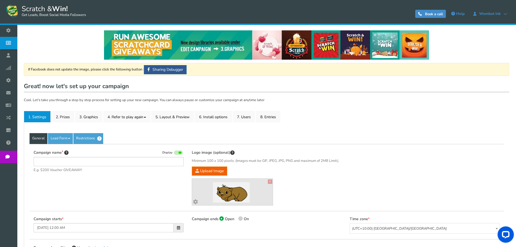
type input "Scratch & Win"
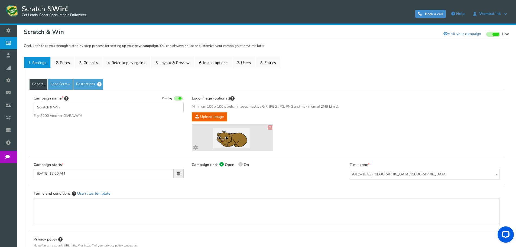
click at [242, 164] on span at bounding box center [241, 164] width 4 height 4
click at [242, 164] on input "On" at bounding box center [241, 165] width 4 height 4
radio input "true"
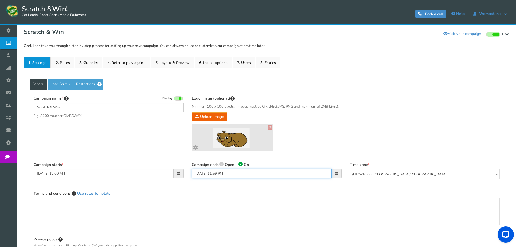
click at [237, 173] on input "[DATE] 11:59 PM" at bounding box center [262, 173] width 140 height 9
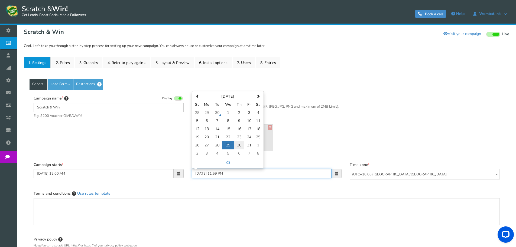
click at [239, 146] on td "30" at bounding box center [240, 145] width 10 height 8
type input "[DATE] 11:59 PM"
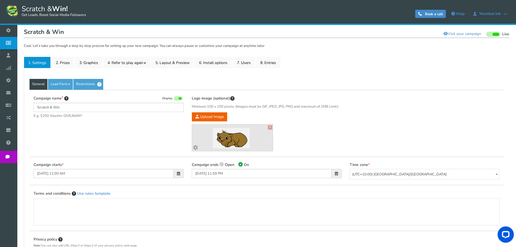
click at [226, 189] on div "Terms and conditions Use rules template" at bounding box center [267, 208] width 475 height 46
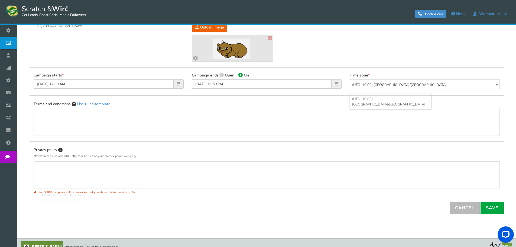
scroll to position [152, 0]
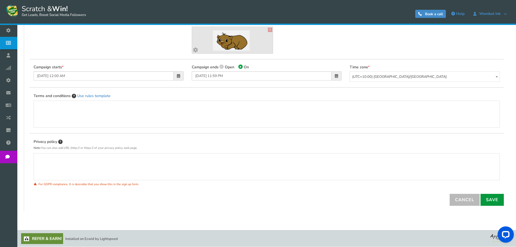
drag, startPoint x: 497, startPoint y: 200, endPoint x: 487, endPoint y: 201, distance: 10.3
click at [497, 200] on link "Save" at bounding box center [492, 200] width 23 height 12
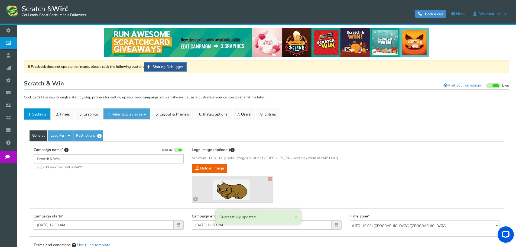
scroll to position [0, 0]
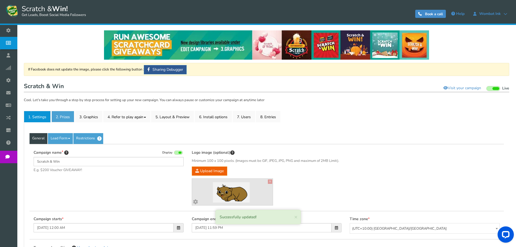
click at [63, 117] on link "2. Prizes" at bounding box center [63, 116] width 23 height 11
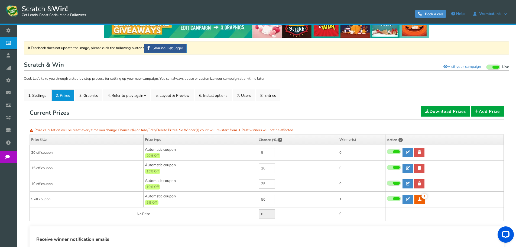
scroll to position [27, 0]
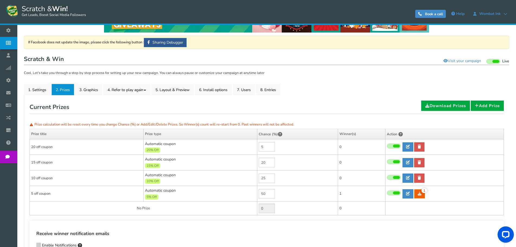
click at [59, 148] on td "20 off coupon" at bounding box center [87, 147] width 114 height 16
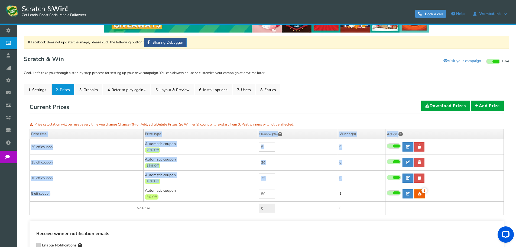
drag, startPoint x: 51, startPoint y: 193, endPoint x: 28, endPoint y: 191, distance: 22.8
click at [28, 191] on div "General Lead Form Labels Fields setup Restrictions Allow users to play again af…" at bounding box center [267, 181] width 486 height 172
click at [74, 196] on td "5 off coupon" at bounding box center [87, 194] width 114 height 16
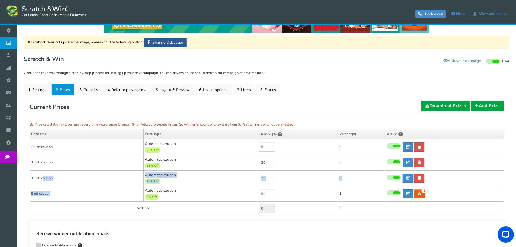
drag, startPoint x: 65, startPoint y: 198, endPoint x: 43, endPoint y: 181, distance: 27.9
click at [43, 181] on tbody "20 off coupon Automatic coupon 20% Off Min.order value: 0 5 0 0 0 Time 0" at bounding box center [267, 177] width 474 height 76
click at [171, 195] on div "5% Off" at bounding box center [200, 196] width 111 height 6
click at [166, 197] on div "5% Off" at bounding box center [200, 196] width 111 height 6
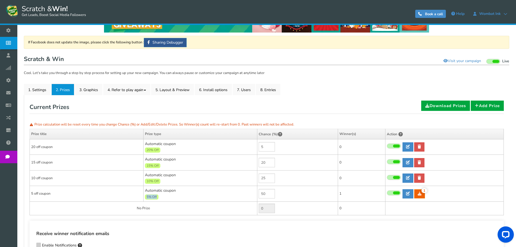
drag, startPoint x: 166, startPoint y: 197, endPoint x: 152, endPoint y: 196, distance: 13.9
click at [152, 196] on div "5% Off" at bounding box center [200, 196] width 111 height 6
click at [111, 196] on td "5 off coupon" at bounding box center [87, 194] width 114 height 16
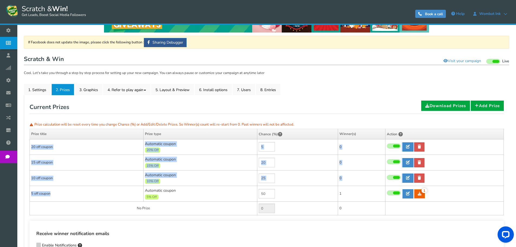
drag, startPoint x: 31, startPoint y: 145, endPoint x: 57, endPoint y: 187, distance: 48.7
click at [57, 187] on tbody "20 off coupon Automatic coupon 20% Off Min.order value: 0 5 0 0 0 Time 0" at bounding box center [267, 177] width 474 height 76
copy tbody "20 off coupon Automatic coupon 20% Off Min.order value: 0 0 0 0 Coupon Time 0 1…"
click at [97, 157] on td "15 off coupon" at bounding box center [87, 163] width 114 height 16
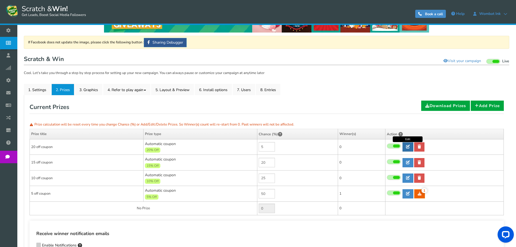
click at [408, 146] on icon at bounding box center [408, 147] width 4 height 4
type input "20 off coupon"
type input "20"
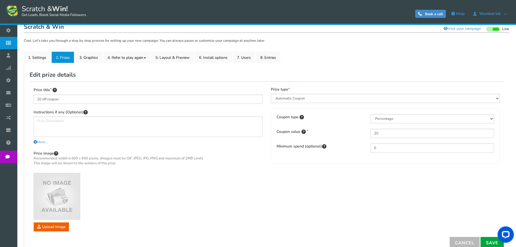
scroll to position [108, 0]
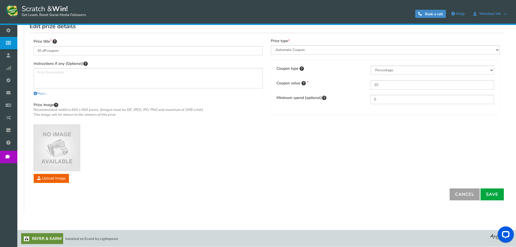
click at [473, 197] on link "Cancel" at bounding box center [465, 194] width 30 height 12
type input "0"
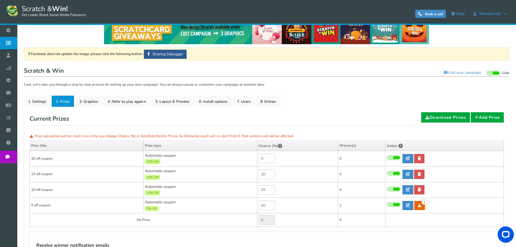
scroll to position [2, 0]
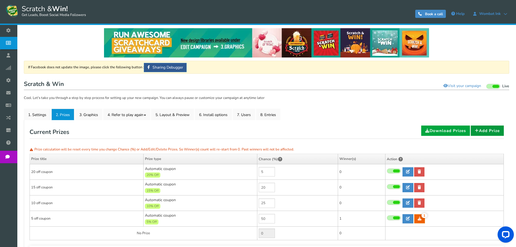
click at [487, 129] on link "Add Prize" at bounding box center [487, 131] width 33 height 10
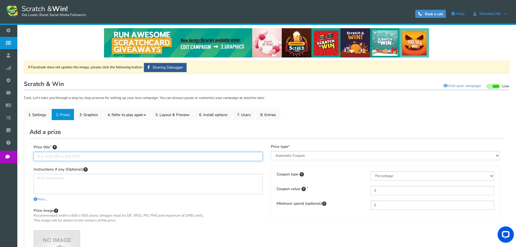
click at [77, 158] on input "text" at bounding box center [148, 156] width 229 height 9
type input "25% discount coupon"
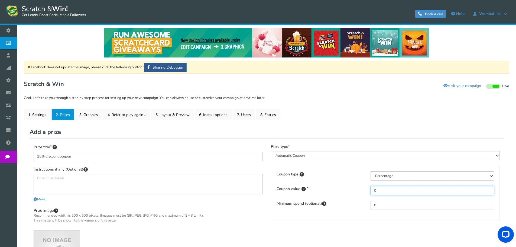
click at [383, 191] on input "0" at bounding box center [433, 190] width 124 height 9
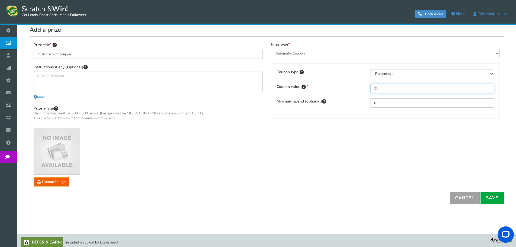
scroll to position [108, 0]
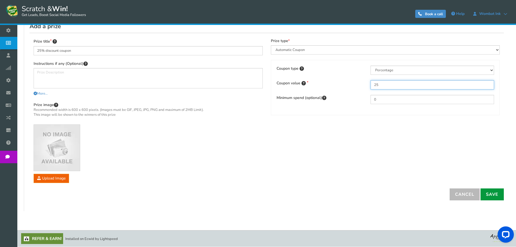
type input "25"
click at [491, 194] on link "Save" at bounding box center [492, 194] width 23 height 12
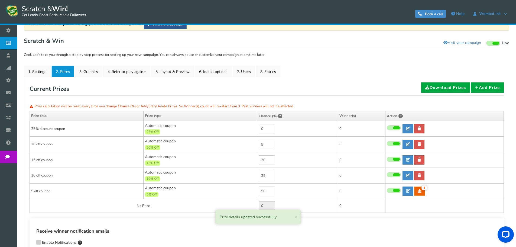
scroll to position [45, 0]
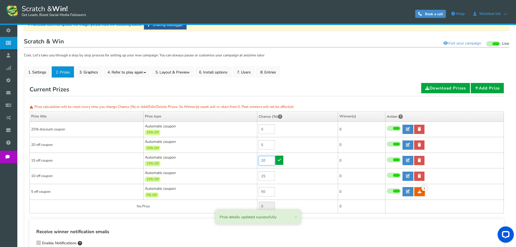
click at [269, 160] on input "20" at bounding box center [267, 160] width 16 height 9
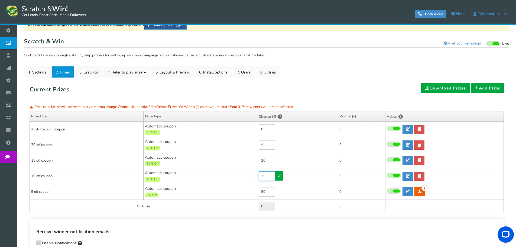
click at [270, 177] on input "25" at bounding box center [267, 175] width 16 height 9
drag, startPoint x: 267, startPoint y: 162, endPoint x: 258, endPoint y: 159, distance: 9.7
click at [258, 159] on td "20" at bounding box center [298, 161] width 81 height 16
drag, startPoint x: 267, startPoint y: 178, endPoint x: 258, endPoint y: 175, distance: 9.5
click at [258, 175] on td "25" at bounding box center [298, 176] width 81 height 16
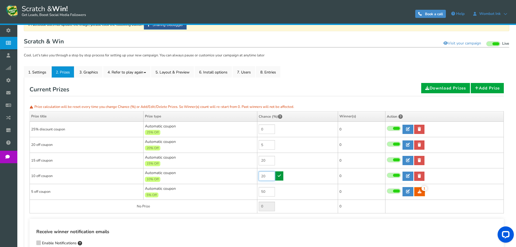
type input "20"
click at [278, 177] on icon at bounding box center [279, 176] width 3 height 4
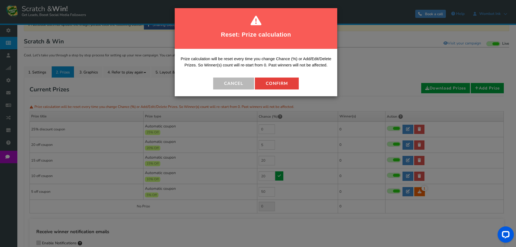
click at [279, 83] on button "Confirm" at bounding box center [277, 84] width 44 height 12
type input "5"
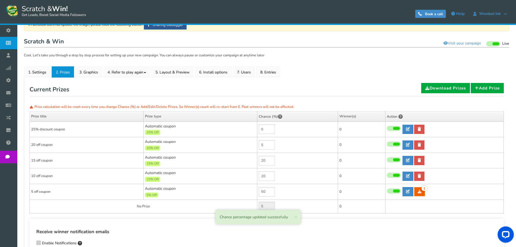
click at [307, 205] on td "5" at bounding box center [298, 207] width 81 height 14
click at [268, 163] on input "20" at bounding box center [267, 160] width 16 height 9
drag, startPoint x: 270, startPoint y: 161, endPoint x: 253, endPoint y: 157, distance: 18.0
click at [253, 157] on tr "15 off coupon Automatic coupon 15% Off Min.order value: 0 20 0 0 0 Time" at bounding box center [267, 161] width 474 height 16
type input "15"
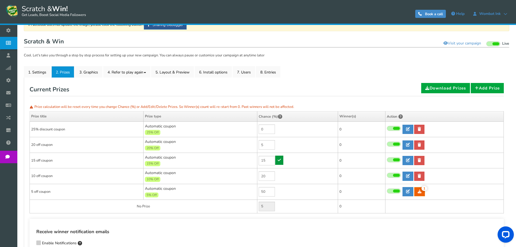
click at [278, 157] on link at bounding box center [279, 160] width 8 height 9
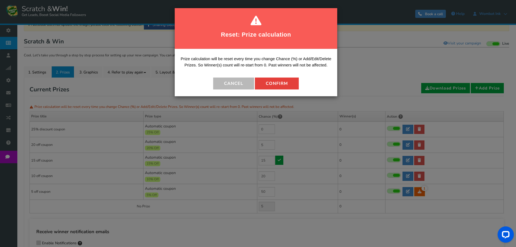
click at [273, 81] on button "Confirm" at bounding box center [277, 84] width 44 height 12
type input "10"
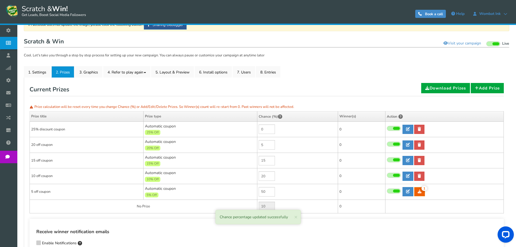
click at [309, 207] on td "10" at bounding box center [298, 207] width 81 height 14
click at [402, 207] on td at bounding box center [445, 207] width 119 height 14
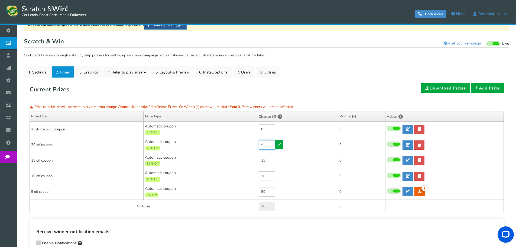
drag, startPoint x: 265, startPoint y: 145, endPoint x: 257, endPoint y: 145, distance: 7.3
click at [258, 145] on td "5" at bounding box center [298, 145] width 81 height 16
type input "10"
click at [280, 144] on icon at bounding box center [279, 145] width 3 height 4
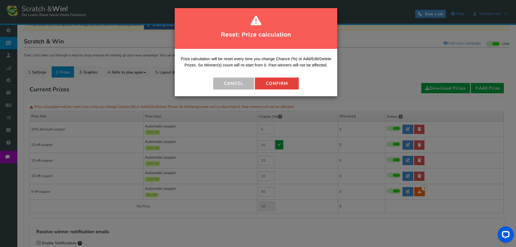
click at [264, 88] on button "Confirm" at bounding box center [277, 84] width 44 height 12
type input "5"
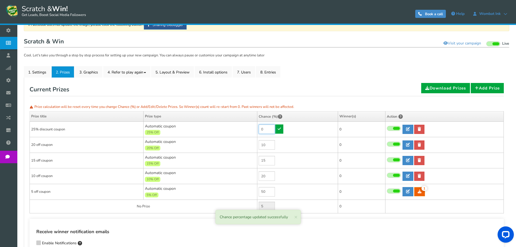
drag, startPoint x: 270, startPoint y: 129, endPoint x: 255, endPoint y: 129, distance: 14.4
click at [255, 129] on tr "25% discount coupon Automatic coupon 25% Off Min.order value: 0 0 0 0 0" at bounding box center [267, 129] width 474 height 16
type input "5"
click at [281, 131] on link at bounding box center [279, 128] width 8 height 9
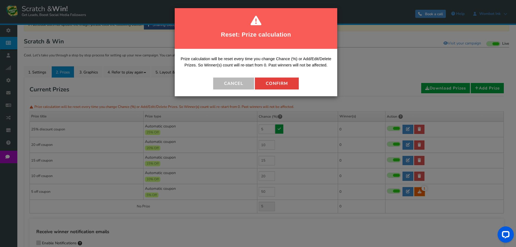
click at [282, 85] on button "Confirm" at bounding box center [277, 84] width 44 height 12
type input "0"
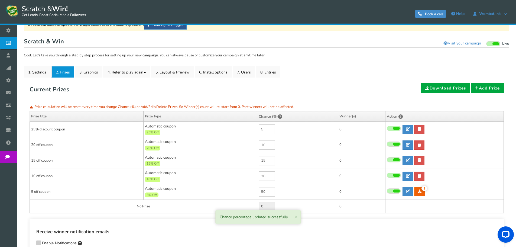
click at [349, 207] on td "0" at bounding box center [361, 207] width 47 height 14
click at [503, 231] on div "Open LiveChat chat widget" at bounding box center [506, 234] width 9 height 9
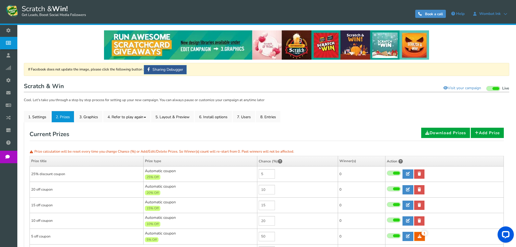
scroll to position [99, 0]
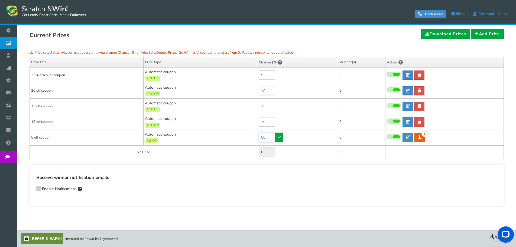
drag, startPoint x: 268, startPoint y: 140, endPoint x: 260, endPoint y: 140, distance: 7.6
click at [260, 140] on input "50" at bounding box center [267, 137] width 16 height 9
type input "45"
click at [284, 138] on td "45" at bounding box center [298, 138] width 81 height 16
click at [283, 138] on link at bounding box center [279, 137] width 8 height 9
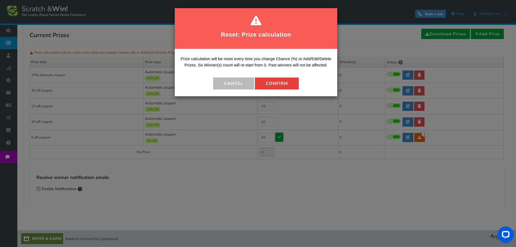
click at [283, 84] on button "Confirm" at bounding box center [277, 84] width 44 height 12
type input "5"
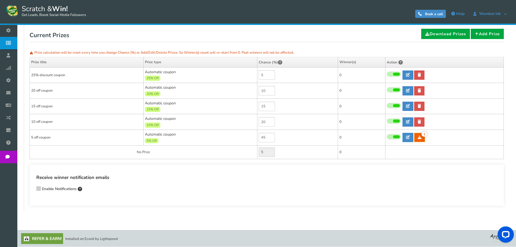
click at [50, 237] on link "Refer & Earn!" at bounding box center [42, 238] width 42 height 11
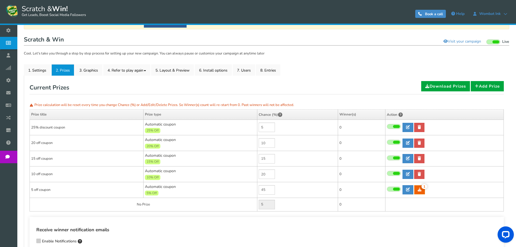
scroll to position [54, 0]
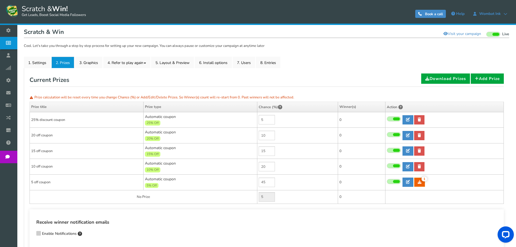
click at [284, 197] on td "5" at bounding box center [298, 197] width 81 height 14
drag, startPoint x: 265, startPoint y: 119, endPoint x: 259, endPoint y: 117, distance: 6.9
click at [259, 117] on input "5" at bounding box center [267, 119] width 16 height 9
type input "6"
click at [279, 118] on icon at bounding box center [279, 119] width 3 height 4
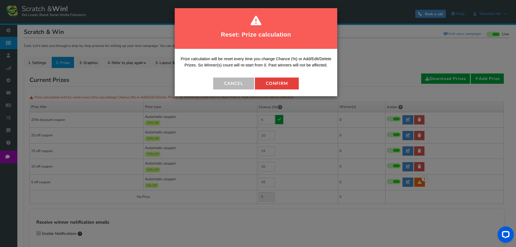
click at [278, 83] on button "Confirm" at bounding box center [277, 84] width 44 height 12
type input "4"
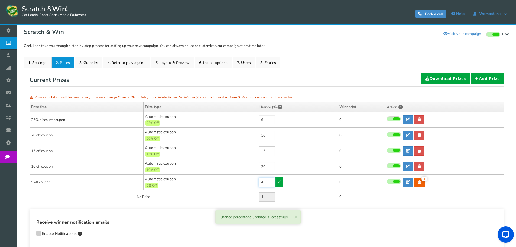
click at [269, 183] on input "45" at bounding box center [267, 182] width 16 height 9
click at [240, 223] on h4 "Receive winner notification emails" at bounding box center [266, 222] width 461 height 7
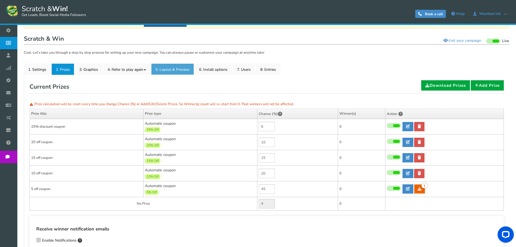
scroll to position [0, 0]
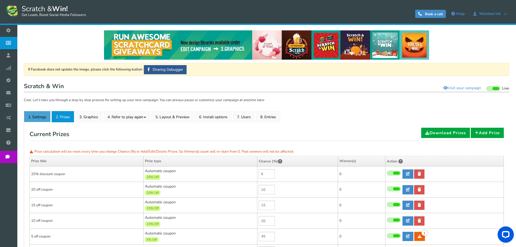
drag, startPoint x: 44, startPoint y: 120, endPoint x: 67, endPoint y: 137, distance: 29.1
click at [44, 120] on link "1. Settings" at bounding box center [37, 116] width 27 height 11
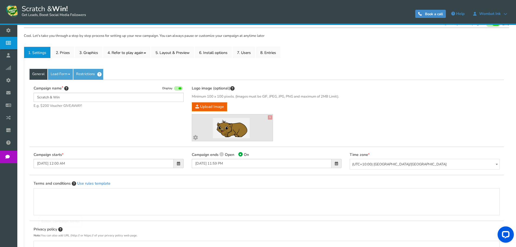
scroll to position [108, 0]
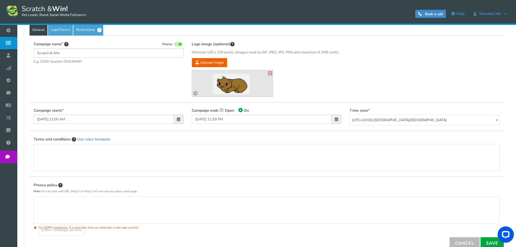
drag, startPoint x: 44, startPoint y: 213, endPoint x: 69, endPoint y: 219, distance: 24.9
click at [45, 213] on div "Editor, campaign_privacy" at bounding box center [266, 211] width 455 height 22
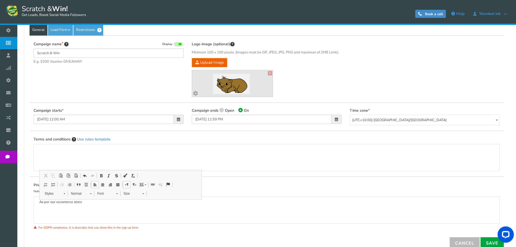
click at [233, 233] on div "Privacy policy Note: You can also add URL (http:// or https:// of your privacy …" at bounding box center [267, 209] width 475 height 55
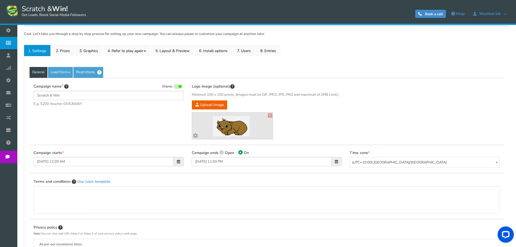
scroll to position [136, 0]
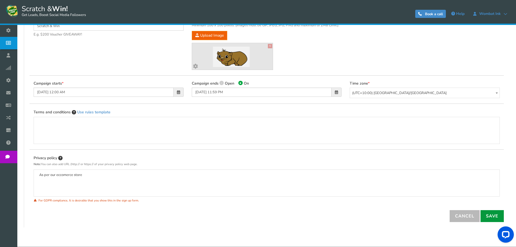
click at [489, 217] on link "Save" at bounding box center [492, 216] width 23 height 12
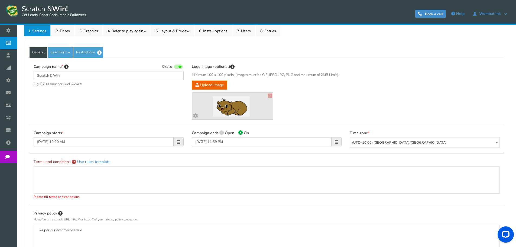
scroll to position [81, 0]
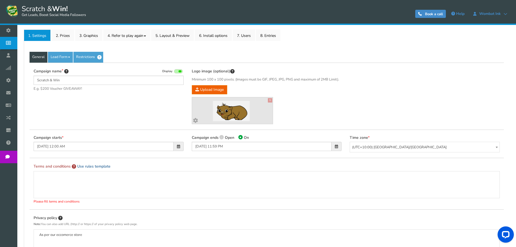
click at [102, 167] on link "Use rules template" at bounding box center [93, 166] width 33 height 5
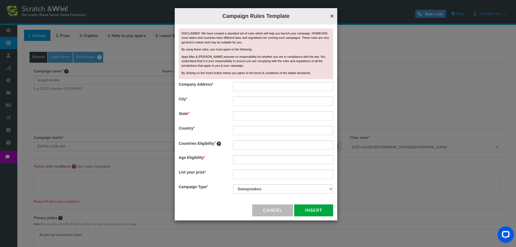
click at [332, 17] on span "×" at bounding box center [332, 16] width 4 height 8
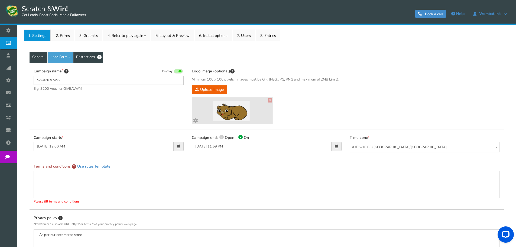
click at [93, 56] on link "Restrictions" at bounding box center [88, 57] width 30 height 11
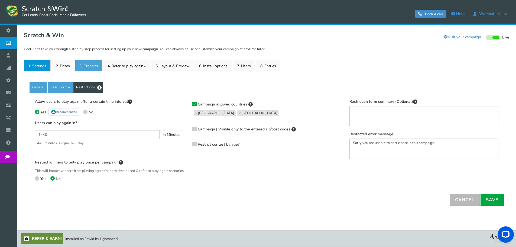
scroll to position [56, 0]
drag, startPoint x: 55, startPoint y: 129, endPoint x: 35, endPoint y: 126, distance: 20.2
click at [35, 130] on input "1440" at bounding box center [97, 134] width 125 height 9
drag, startPoint x: 44, startPoint y: 129, endPoint x: 48, endPoint y: 135, distance: 7.3
click at [48, 141] on span "1440 minutes is equal to 1 day" at bounding box center [109, 143] width 149 height 5
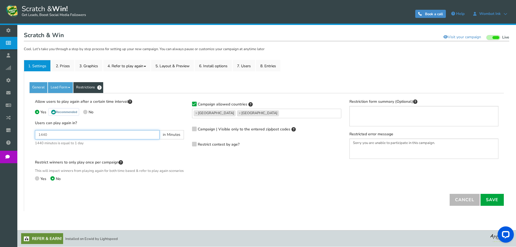
drag, startPoint x: 50, startPoint y: 130, endPoint x: 32, endPoint y: 130, distance: 17.9
click at [32, 130] on div "Allow users to play again after a certain time interval Yes Recommended No User…" at bounding box center [109, 144] width 157 height 90
type input "2880"
click at [495, 201] on link "Save" at bounding box center [492, 200] width 23 height 12
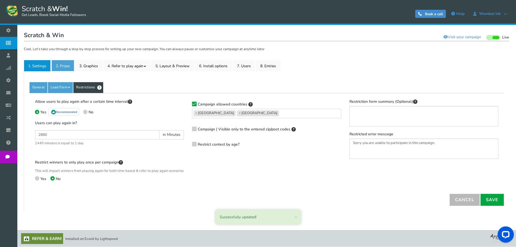
click at [63, 62] on link "2. Prizes" at bounding box center [63, 65] width 23 height 11
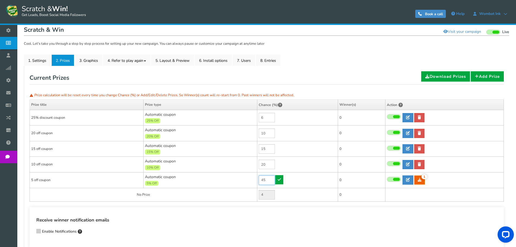
drag, startPoint x: 269, startPoint y: 180, endPoint x: 180, endPoint y: 150, distance: 94.3
click at [180, 150] on tbody "25% discount coupon Automatic coupon 25% Off Min.order value: 0 6 0 0 0 Time" at bounding box center [267, 156] width 474 height 92
click at [162, 183] on div "5% Off" at bounding box center [200, 183] width 111 height 6
drag, startPoint x: 79, startPoint y: 118, endPoint x: 31, endPoint y: 116, distance: 48.0
click at [31, 116] on td "25% discount coupon" at bounding box center [87, 118] width 114 height 16
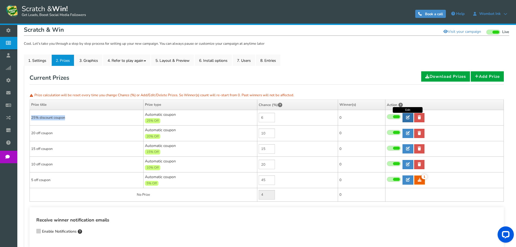
click at [407, 118] on icon at bounding box center [408, 117] width 4 height 4
type input "25% discount coupon"
type input "25"
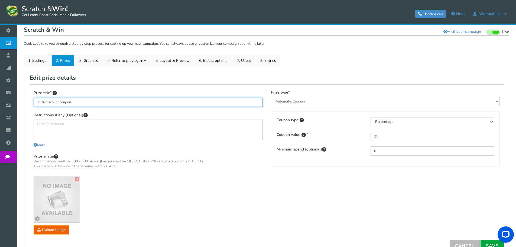
drag, startPoint x: 58, startPoint y: 103, endPoint x: 46, endPoint y: 104, distance: 12.8
click at [46, 104] on input "25% discount coupon" at bounding box center [148, 102] width 229 height 9
type input "25% off coupon"
click at [488, 242] on link "Save" at bounding box center [492, 246] width 23 height 12
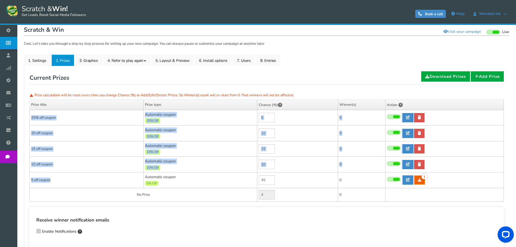
drag, startPoint x: 32, startPoint y: 118, endPoint x: 55, endPoint y: 179, distance: 65.9
click at [55, 179] on tbody "25% off coupon Automatic coupon 25% Off Min.order value: 0 6 0 0 0 Time" at bounding box center [267, 156] width 474 height 92
copy tbody "25% off coupon Automatic coupon 25% Off Min.order value: 0 0 0 0 Coupon Time 0 …"
click at [126, 133] on td "20 off coupon" at bounding box center [87, 134] width 114 height 16
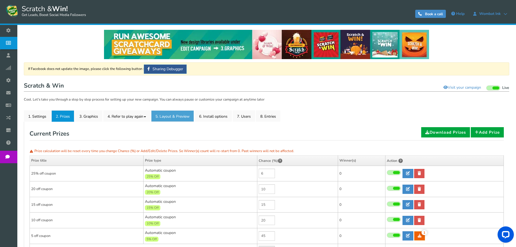
scroll to position [0, 0]
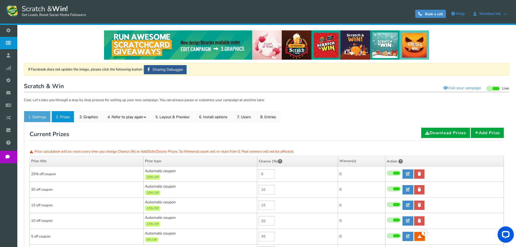
click at [43, 115] on link "1. Settings" at bounding box center [37, 116] width 27 height 11
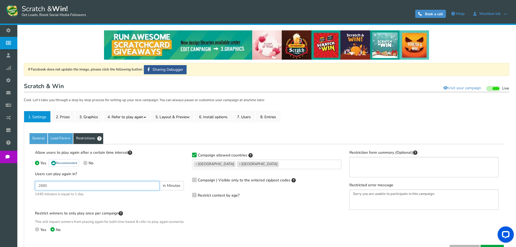
drag, startPoint x: 72, startPoint y: 186, endPoint x: 31, endPoint y: 183, distance: 41.6
click at [31, 183] on div "Allow users to play again after a certain time interval Yes Recommended No User…" at bounding box center [109, 195] width 157 height 90
click at [44, 185] on input "10,080" at bounding box center [97, 185] width 125 height 9
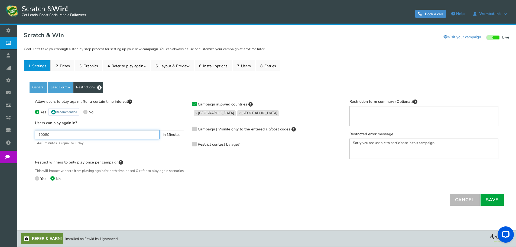
scroll to position [56, 0]
type input "10080"
click at [492, 199] on link "Save" at bounding box center [492, 200] width 23 height 12
click at [67, 61] on link "2. Prizes" at bounding box center [63, 65] width 23 height 11
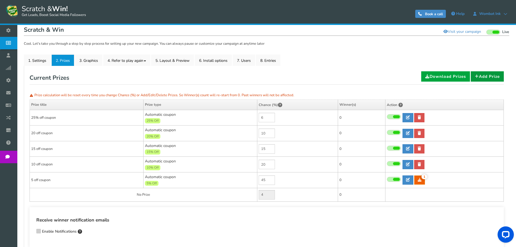
click at [495, 76] on link "Add Prize" at bounding box center [487, 76] width 33 height 10
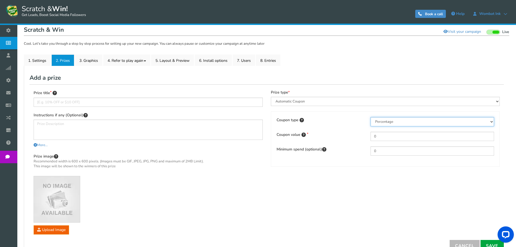
click at [403, 122] on select "Percentage Fixed amount Free shipping" at bounding box center [433, 121] width 124 height 9
select select "3"
click at [371, 117] on select "Percentage Fixed amount Free shipping" at bounding box center [433, 121] width 124 height 9
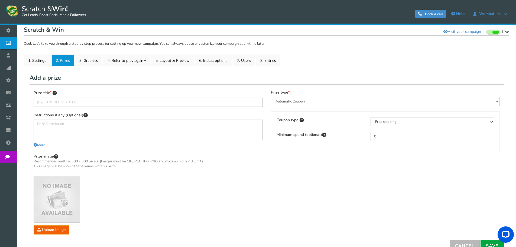
click at [150, 107] on div "Prize title Instructions if any (Optional) More... Less... You can also write s…" at bounding box center [148, 162] width 229 height 144
click at [143, 103] on input "text" at bounding box center [148, 102] width 229 height 9
type input "f"
drag, startPoint x: 40, startPoint y: 102, endPoint x: 34, endPoint y: 101, distance: 6.6
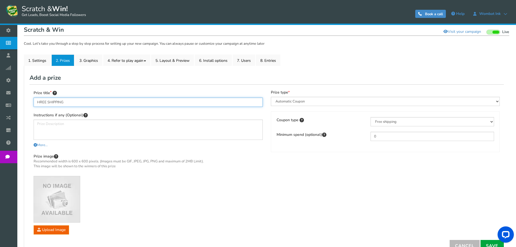
click at [34, 101] on input "HREE SHIPPING" at bounding box center [148, 102] width 229 height 9
type input "FREE SHIPPING"
click at [490, 243] on link "Save" at bounding box center [492, 246] width 23 height 12
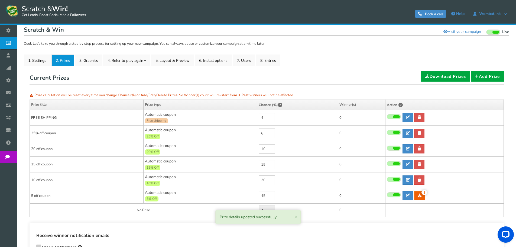
type input "0"
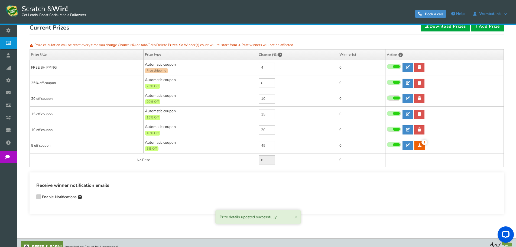
scroll to position [111, 0]
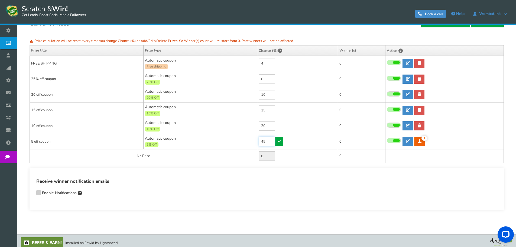
drag, startPoint x: 266, startPoint y: 142, endPoint x: 256, endPoint y: 140, distance: 10.2
click at [256, 140] on tr "5 off coupon Automatic coupon 5% Off Min.order value: 0 45 1 1 0 Time" at bounding box center [267, 142] width 474 height 16
click at [265, 64] on input "4" at bounding box center [267, 63] width 16 height 9
drag, startPoint x: 265, startPoint y: 64, endPoint x: 259, endPoint y: 61, distance: 6.9
click at [259, 61] on td "4" at bounding box center [298, 64] width 81 height 16
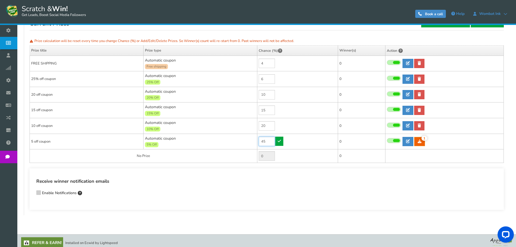
drag, startPoint x: 269, startPoint y: 142, endPoint x: 247, endPoint y: 140, distance: 21.7
click at [247, 140] on tr "5 off coupon Automatic coupon 5% Off Min.order value: 0 45 1 1 0 Time" at bounding box center [267, 142] width 474 height 16
type input "40"
click at [280, 142] on icon at bounding box center [279, 141] width 3 height 4
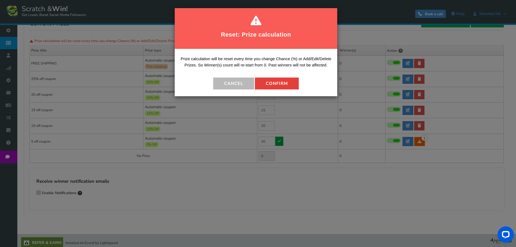
click at [282, 84] on button "Confirm" at bounding box center [277, 84] width 44 height 12
type input "5"
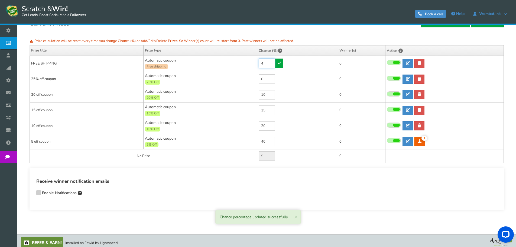
drag, startPoint x: 265, startPoint y: 66, endPoint x: 256, endPoint y: 64, distance: 9.7
click at [256, 64] on tr "FREE SHIPPING Automatic coupon Free shipping Min.order value: 0 4 0 0 0" at bounding box center [267, 64] width 474 height 16
type input "5"
click at [280, 64] on icon at bounding box center [279, 63] width 3 height 4
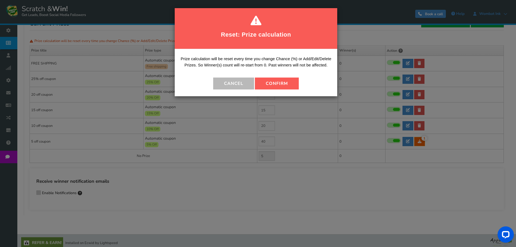
click at [282, 86] on button "Confirm" at bounding box center [277, 84] width 44 height 12
type input "4"
